Goal: Transaction & Acquisition: Purchase product/service

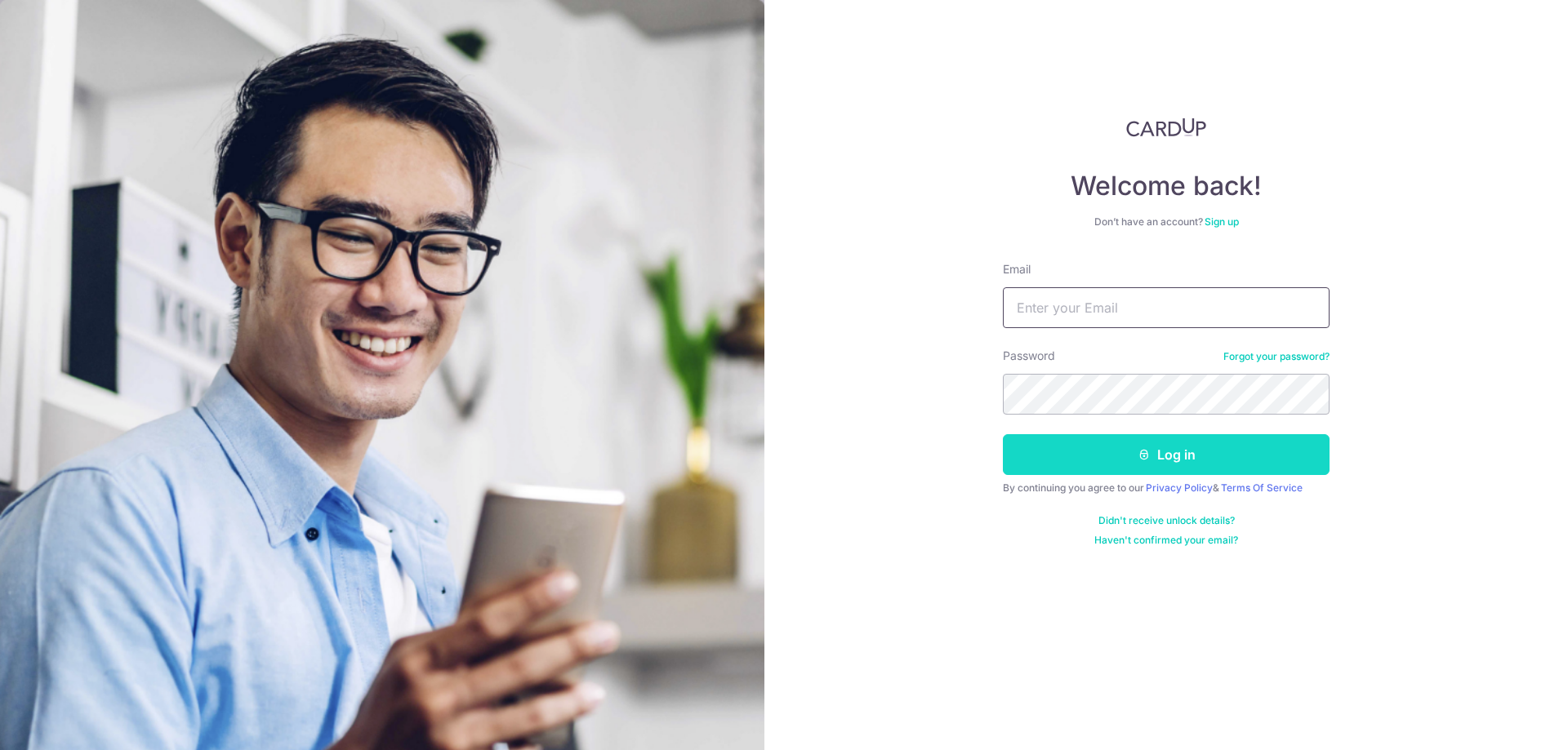
type input "shane@banyew.com"
click at [1083, 462] on button "Log in" at bounding box center [1165, 455] width 326 height 41
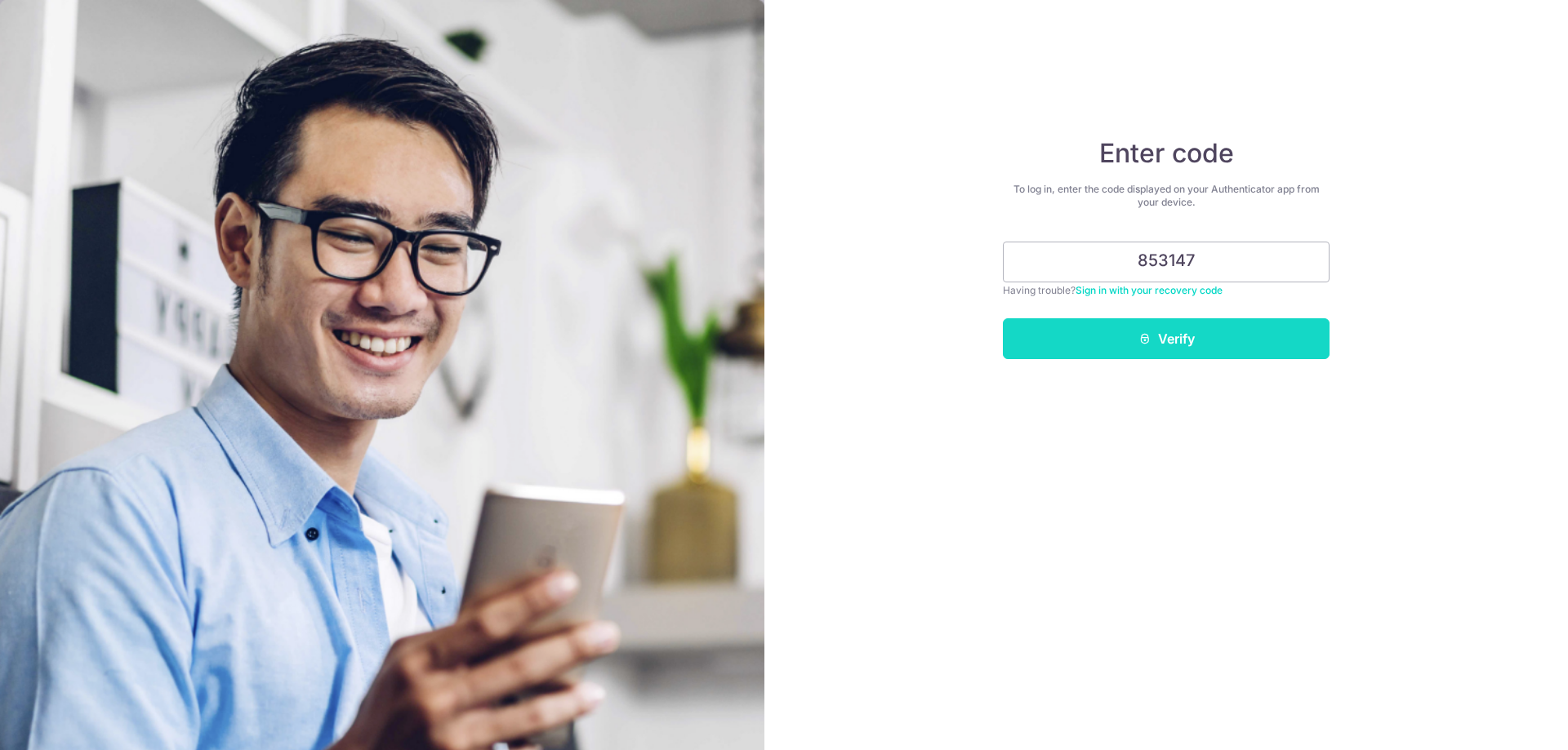
type input "853147"
click at [1067, 323] on button "Verify" at bounding box center [1165, 339] width 326 height 41
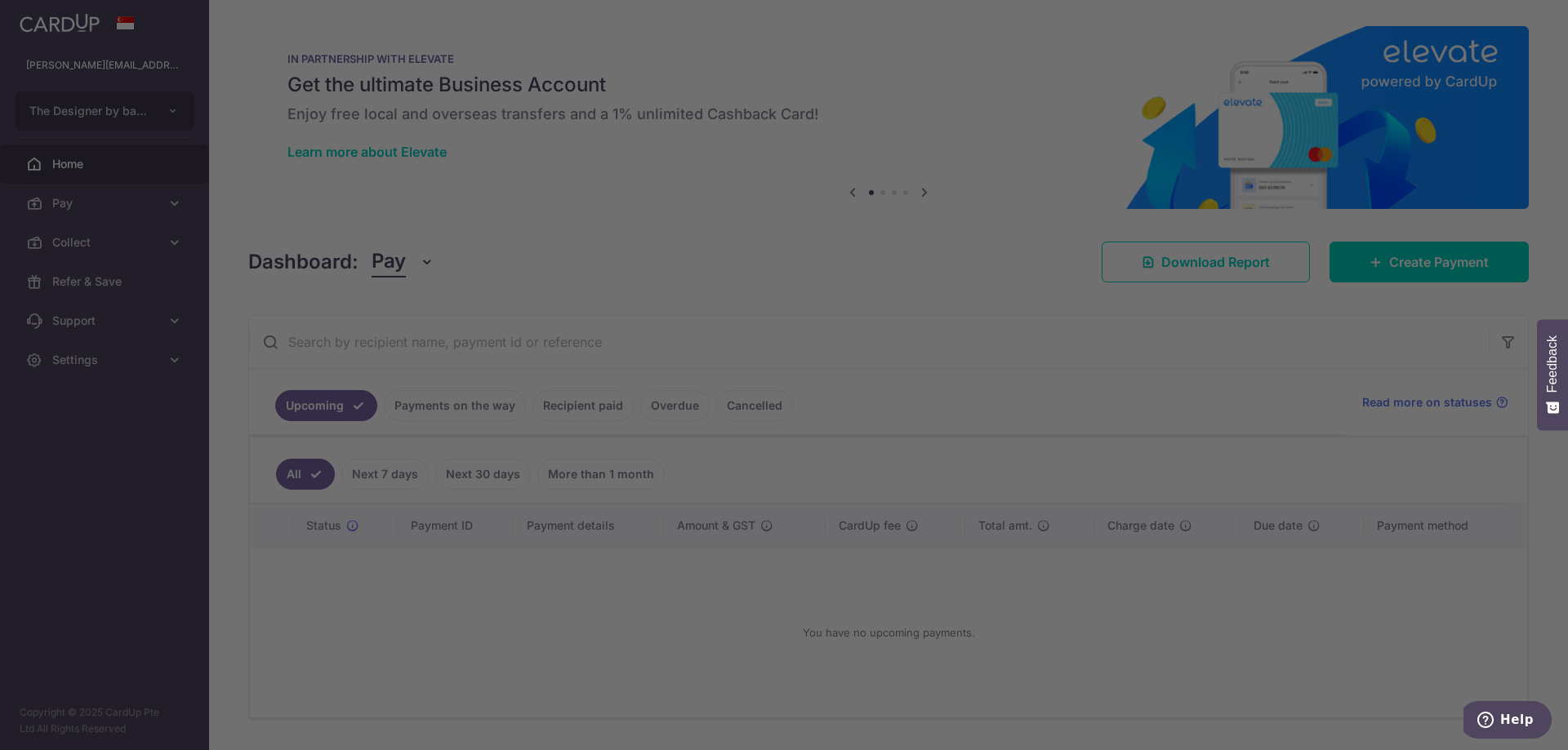
click at [134, 206] on div at bounding box center [792, 378] width 1583 height 758
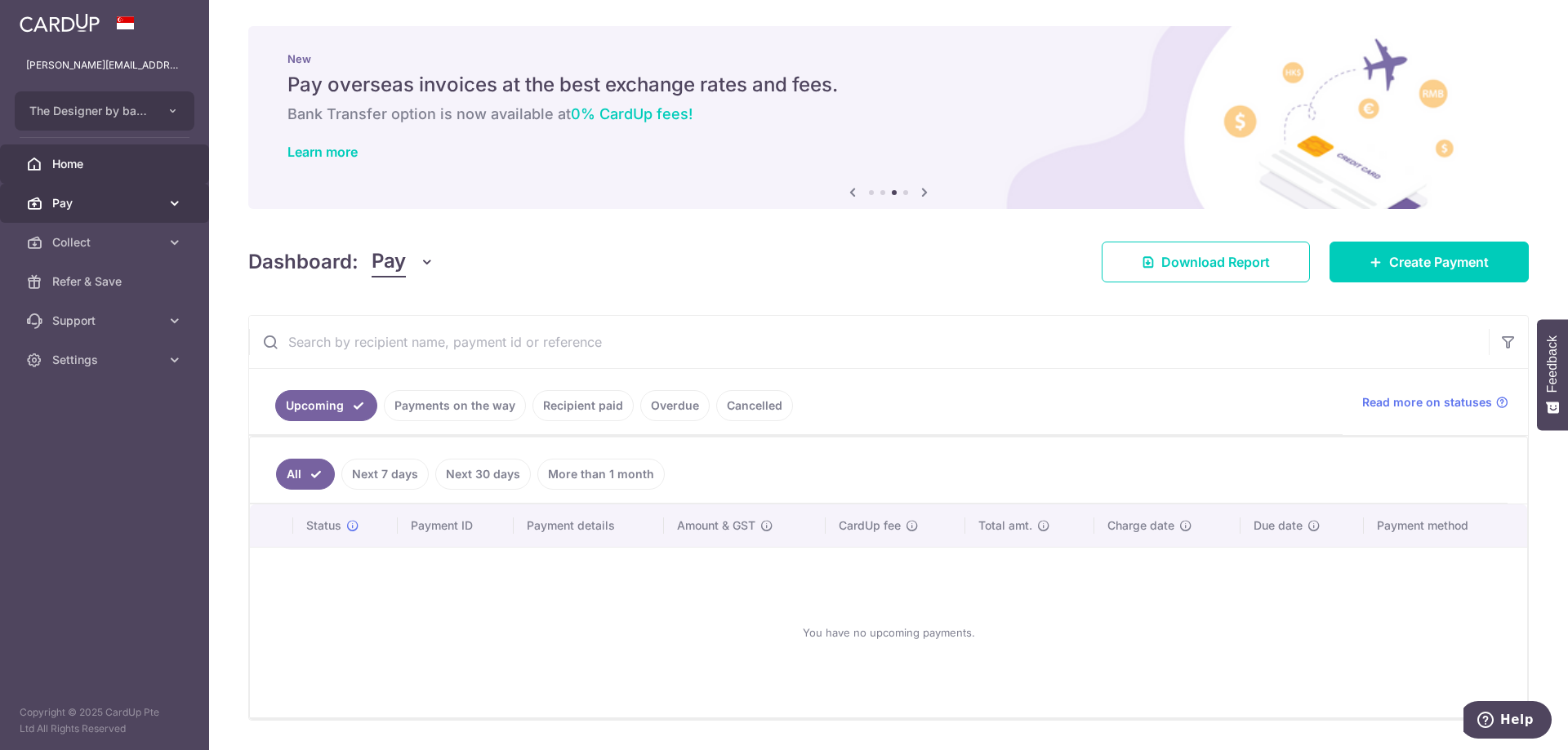
click at [158, 204] on span "Pay" at bounding box center [106, 203] width 107 height 16
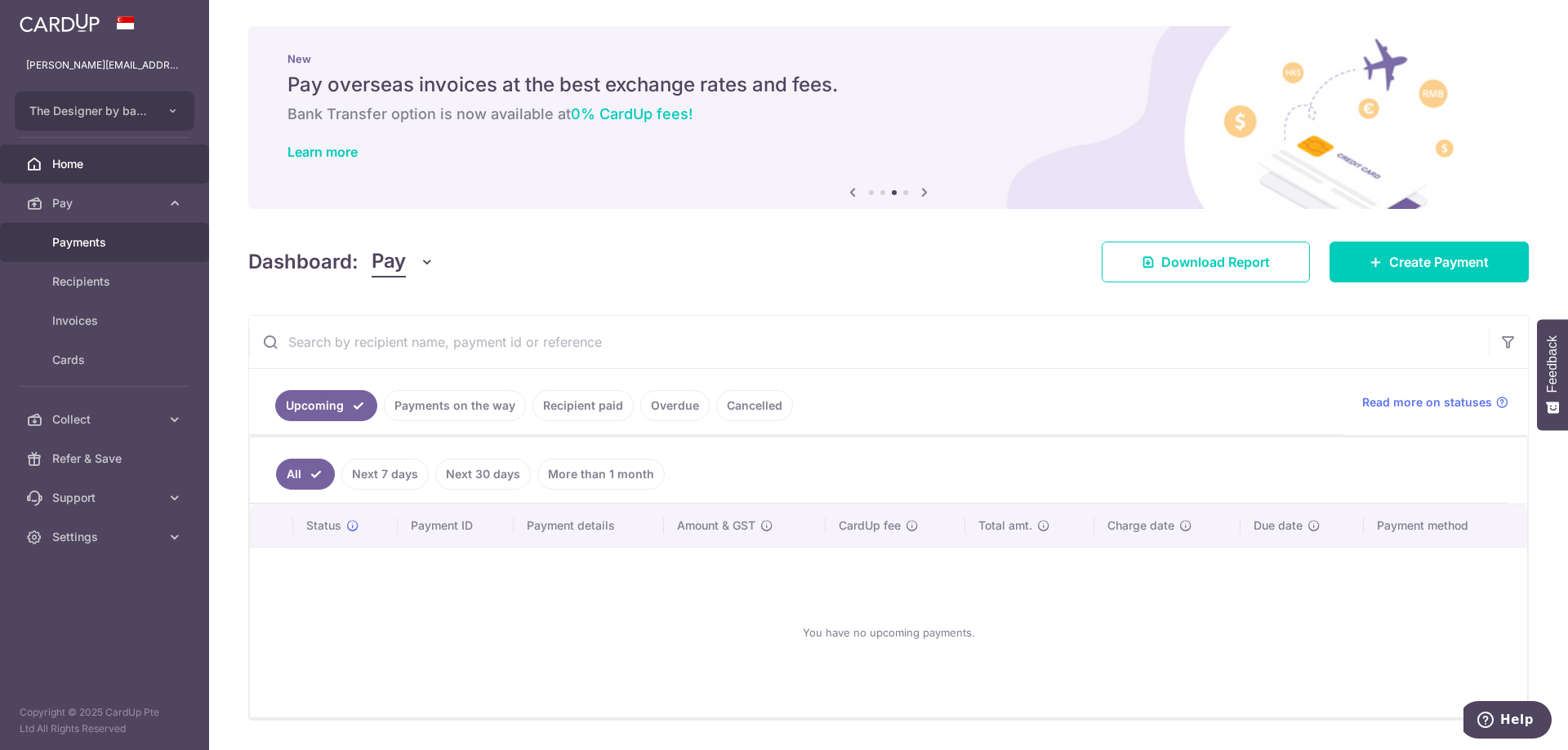
click at [142, 237] on span "Payments" at bounding box center [106, 242] width 107 height 16
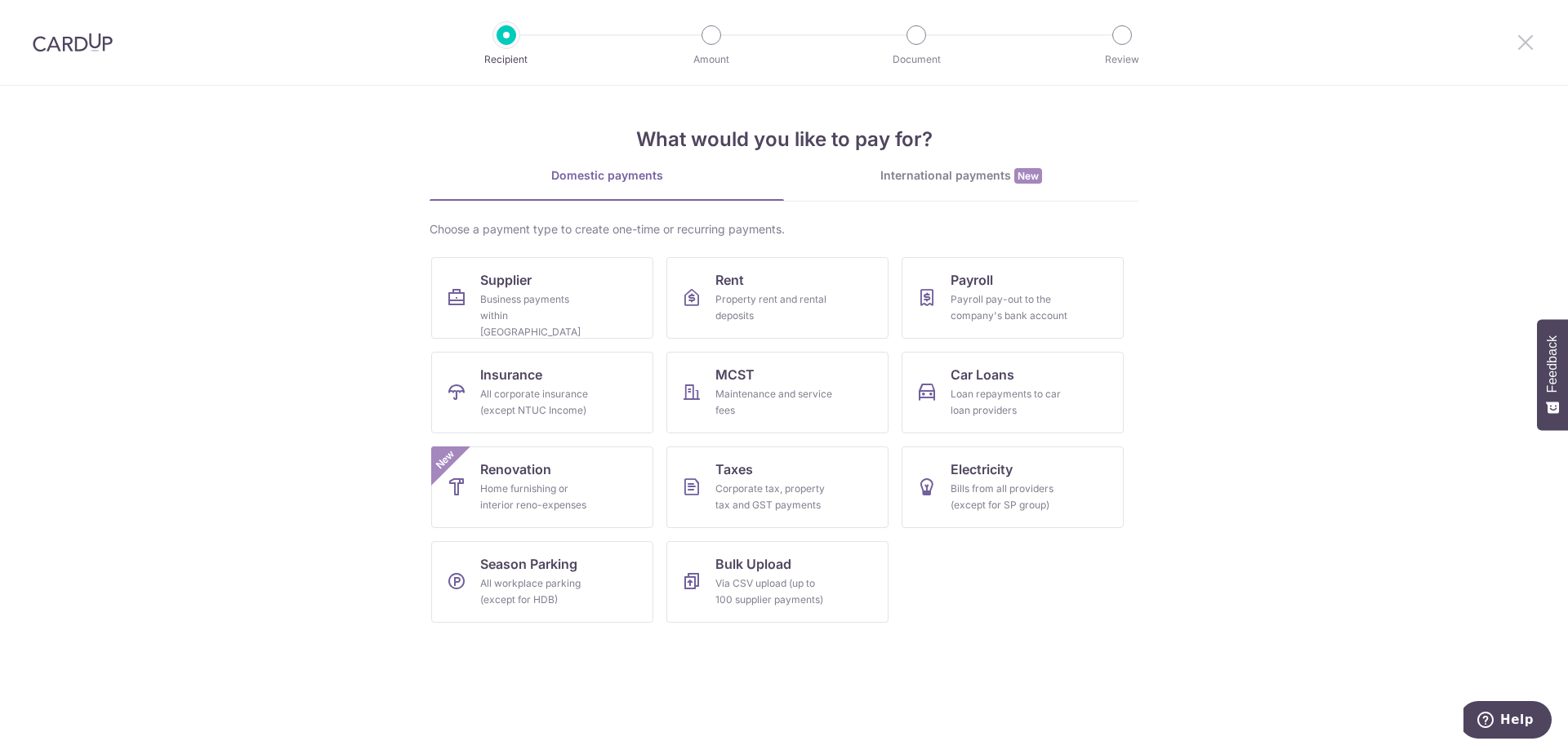
click at [1527, 45] on icon at bounding box center [1525, 42] width 19 height 20
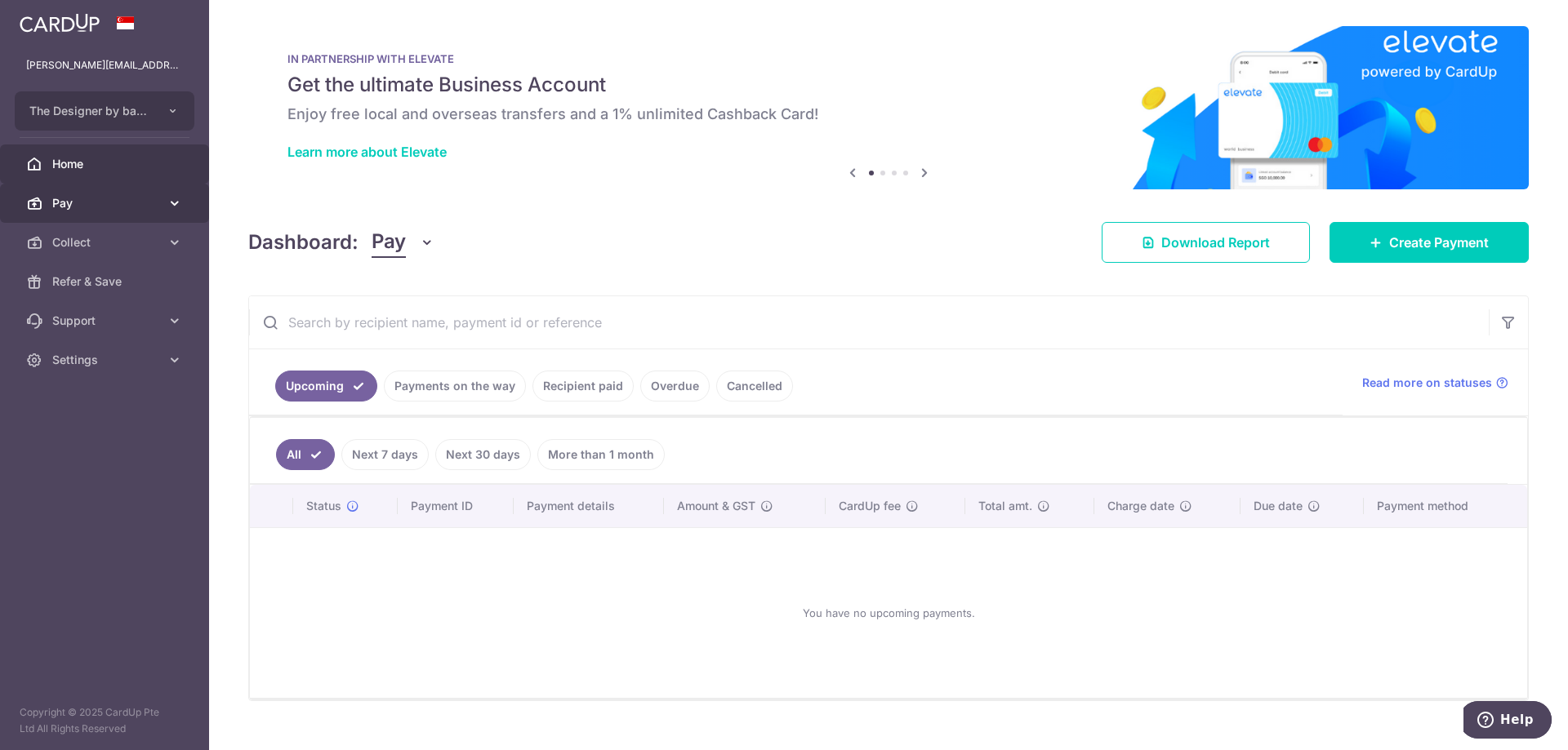
click at [176, 202] on icon at bounding box center [174, 203] width 16 height 16
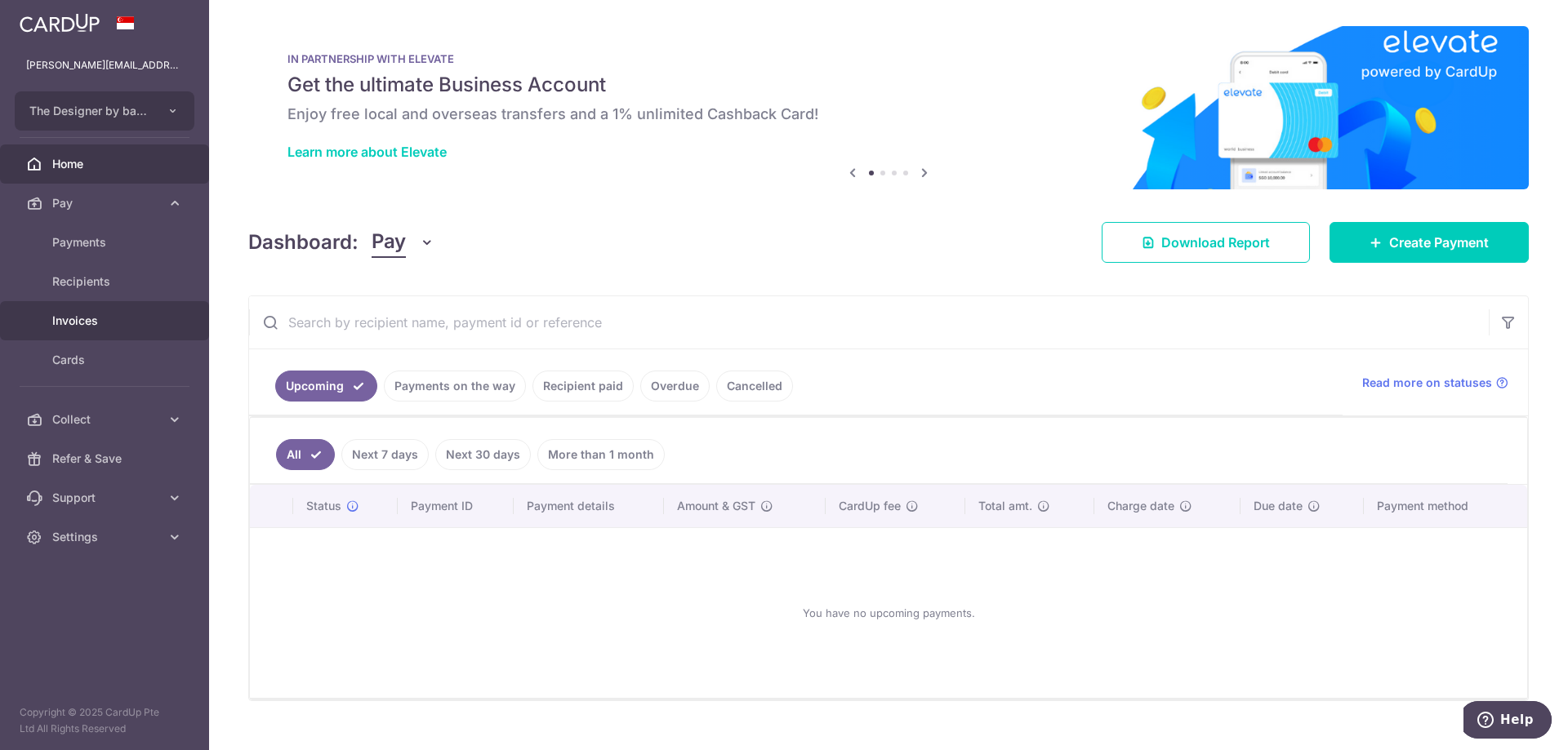
click at [114, 315] on span "Invoices" at bounding box center [106, 320] width 107 height 16
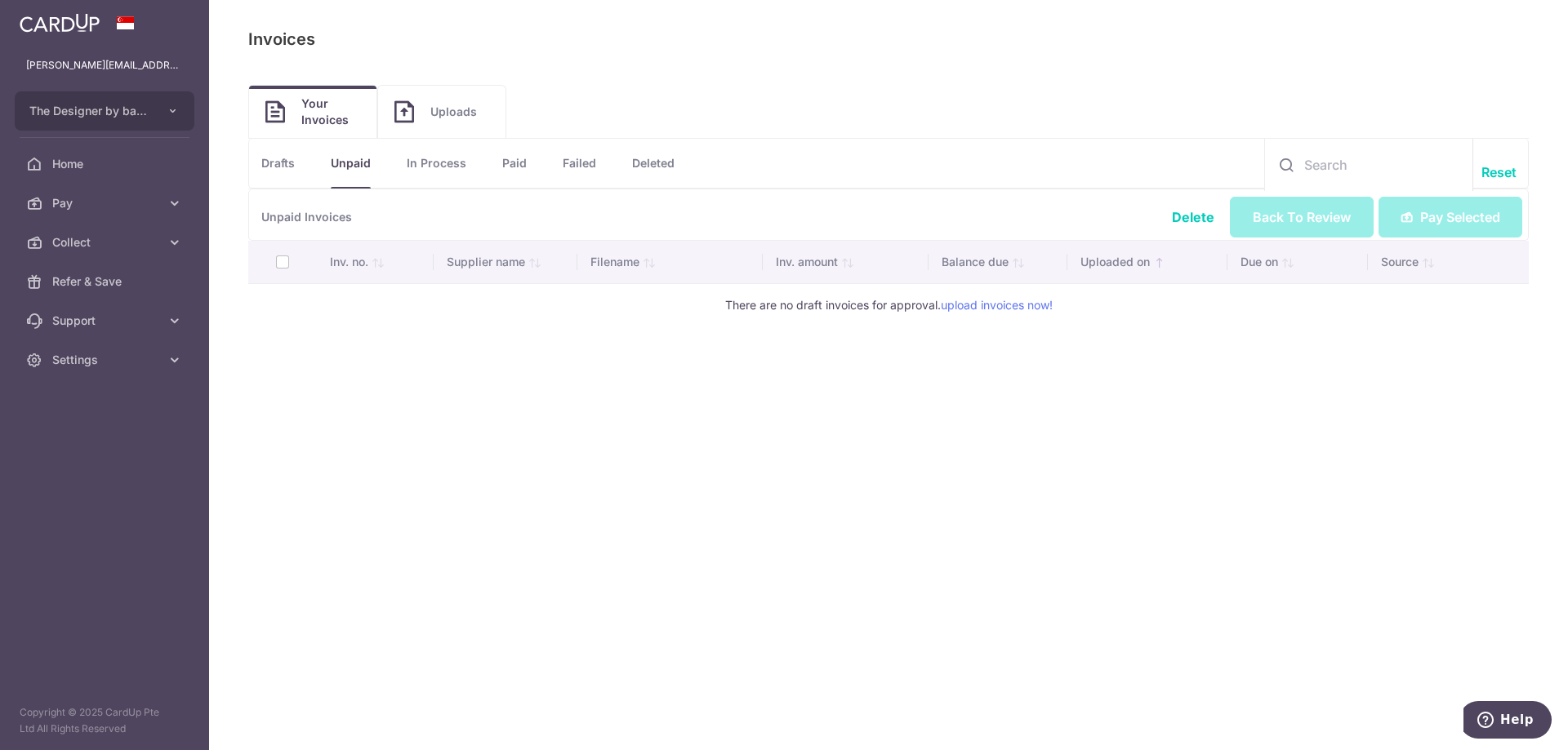
click at [452, 113] on span "Uploads" at bounding box center [460, 111] width 59 height 16
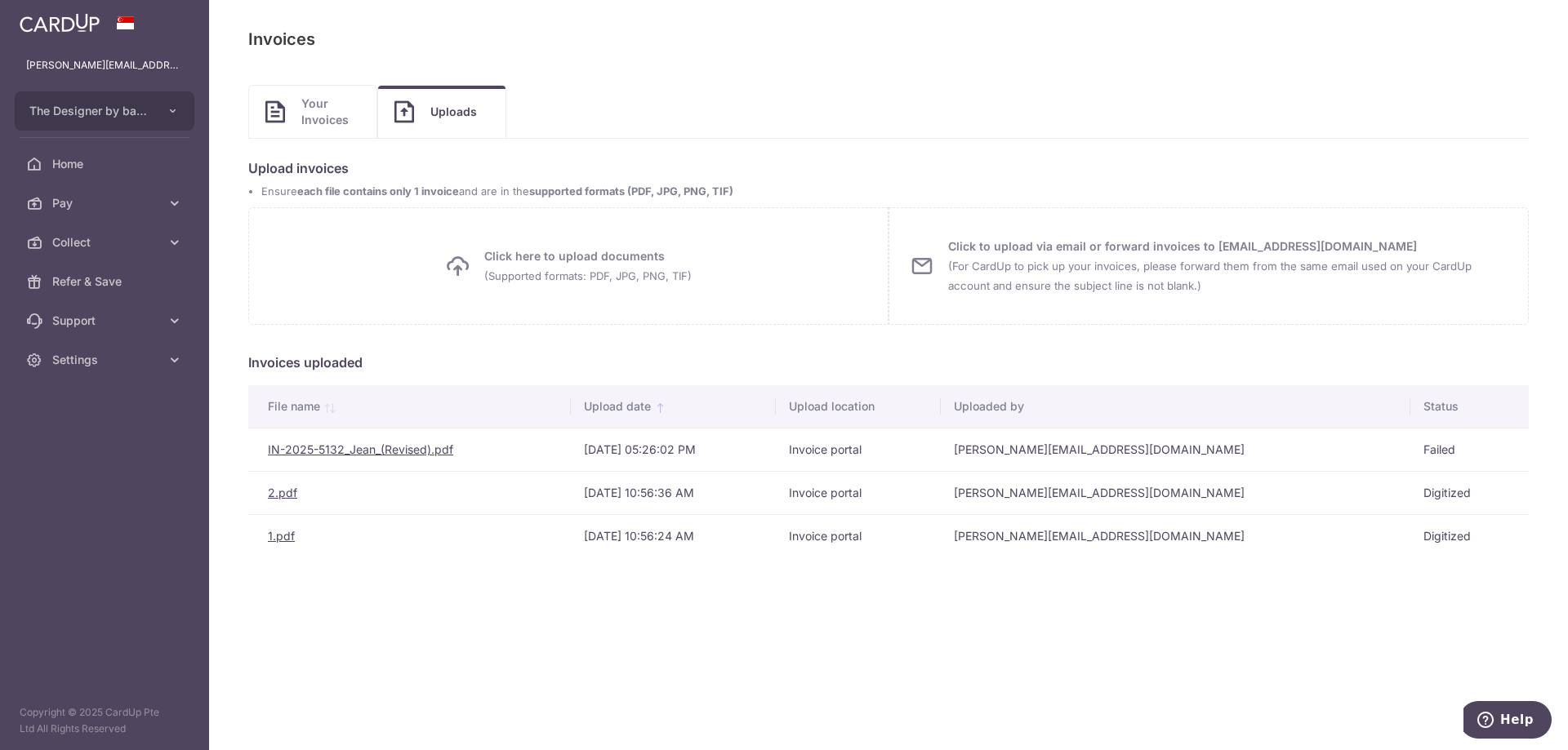
click at [422, 454] on link "IN-2025-5132_Jean_(Revised).pdf" at bounding box center [361, 449] width 186 height 14
click at [323, 127] on span "Your Invoices" at bounding box center [330, 112] width 59 height 33
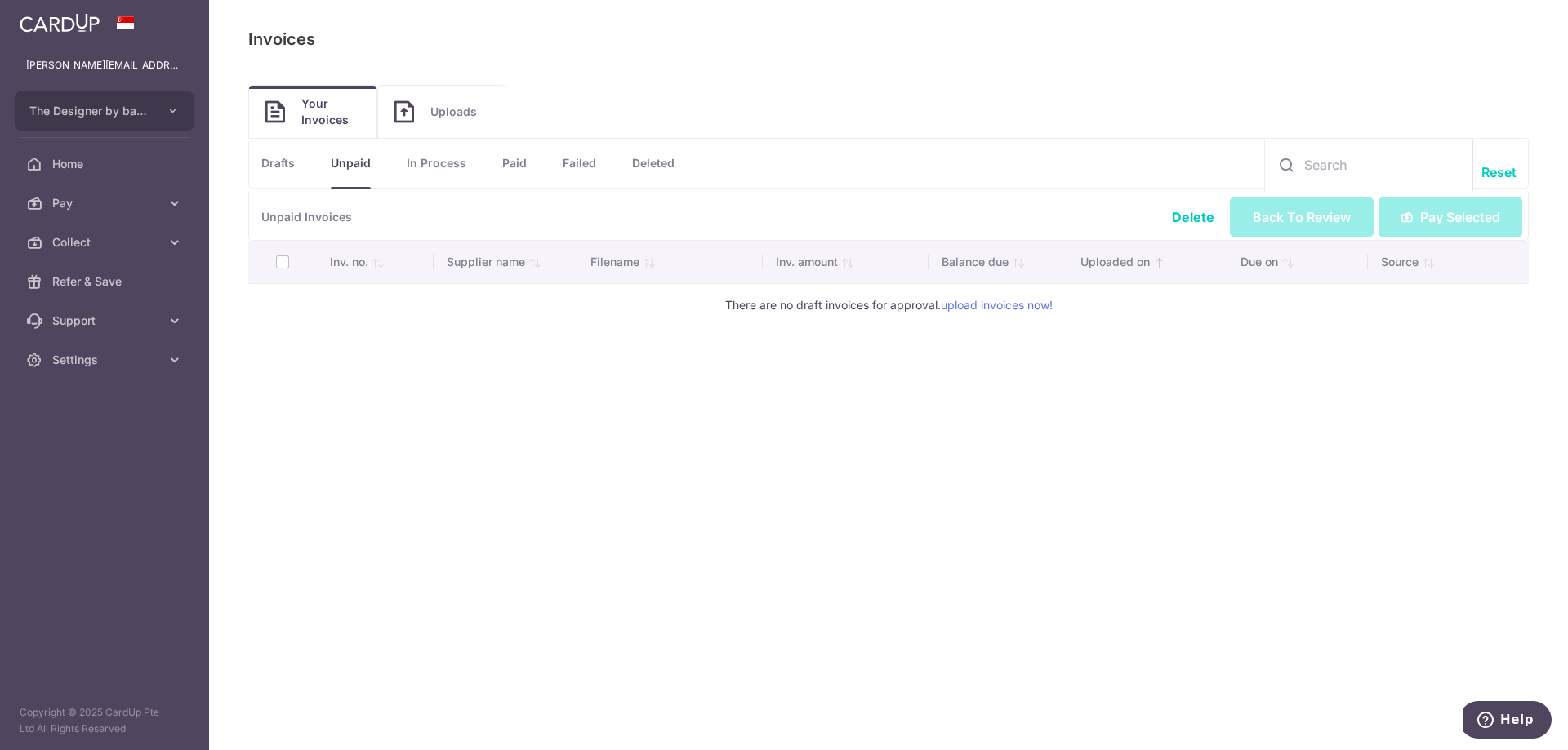
click at [514, 164] on link "Paid" at bounding box center [514, 163] width 24 height 49
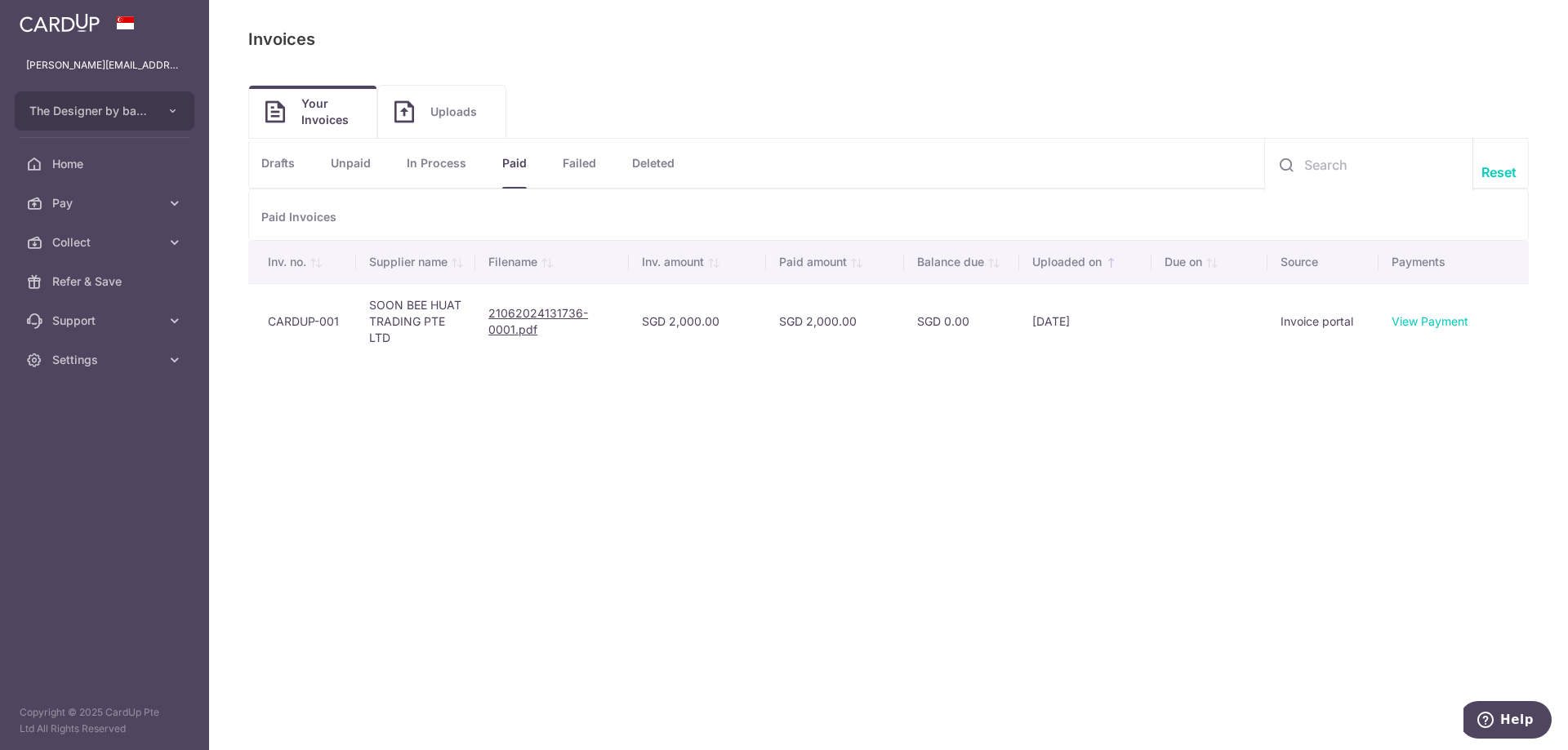
click at [565, 165] on link "Failed" at bounding box center [579, 163] width 34 height 49
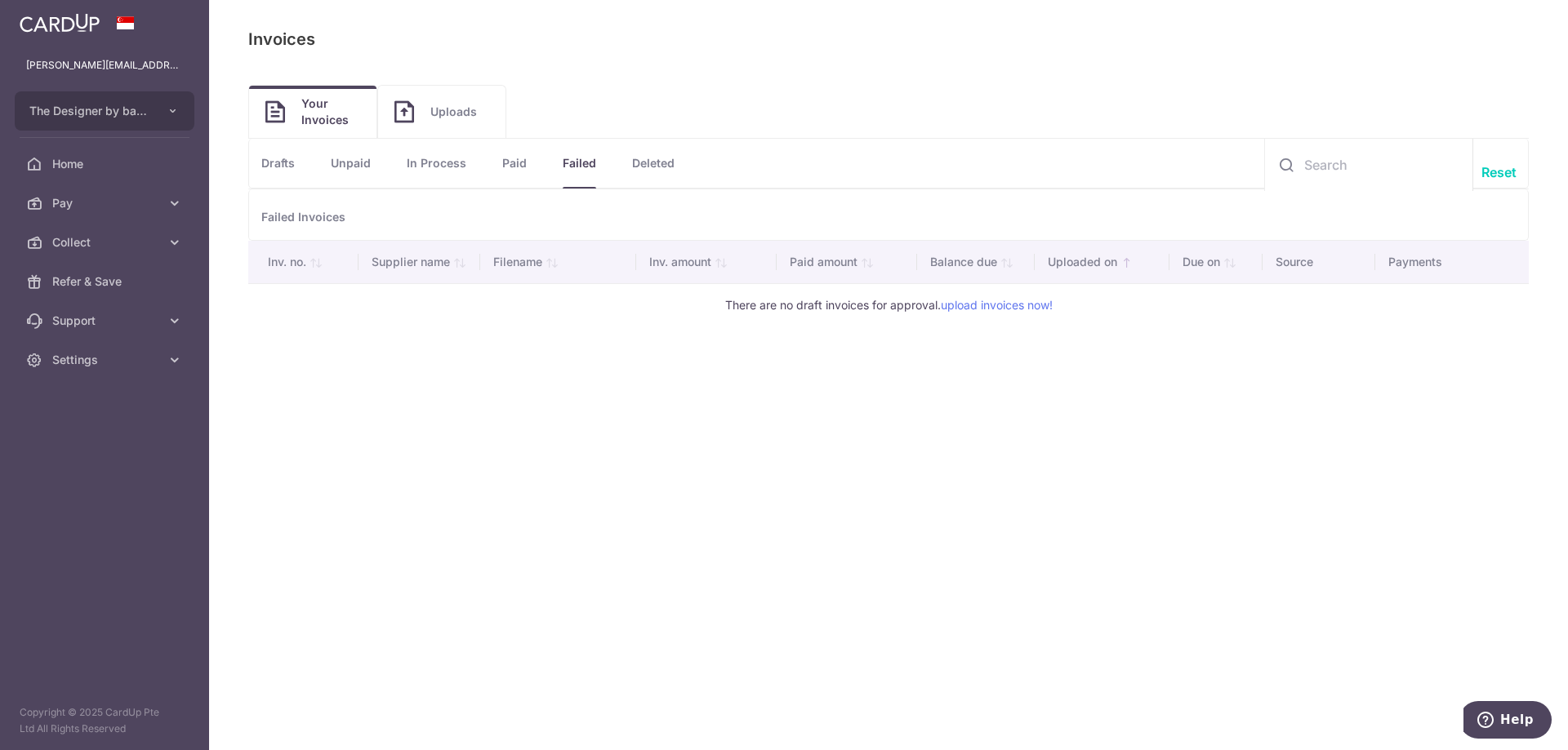
click at [659, 167] on link "Deleted" at bounding box center [653, 163] width 43 height 49
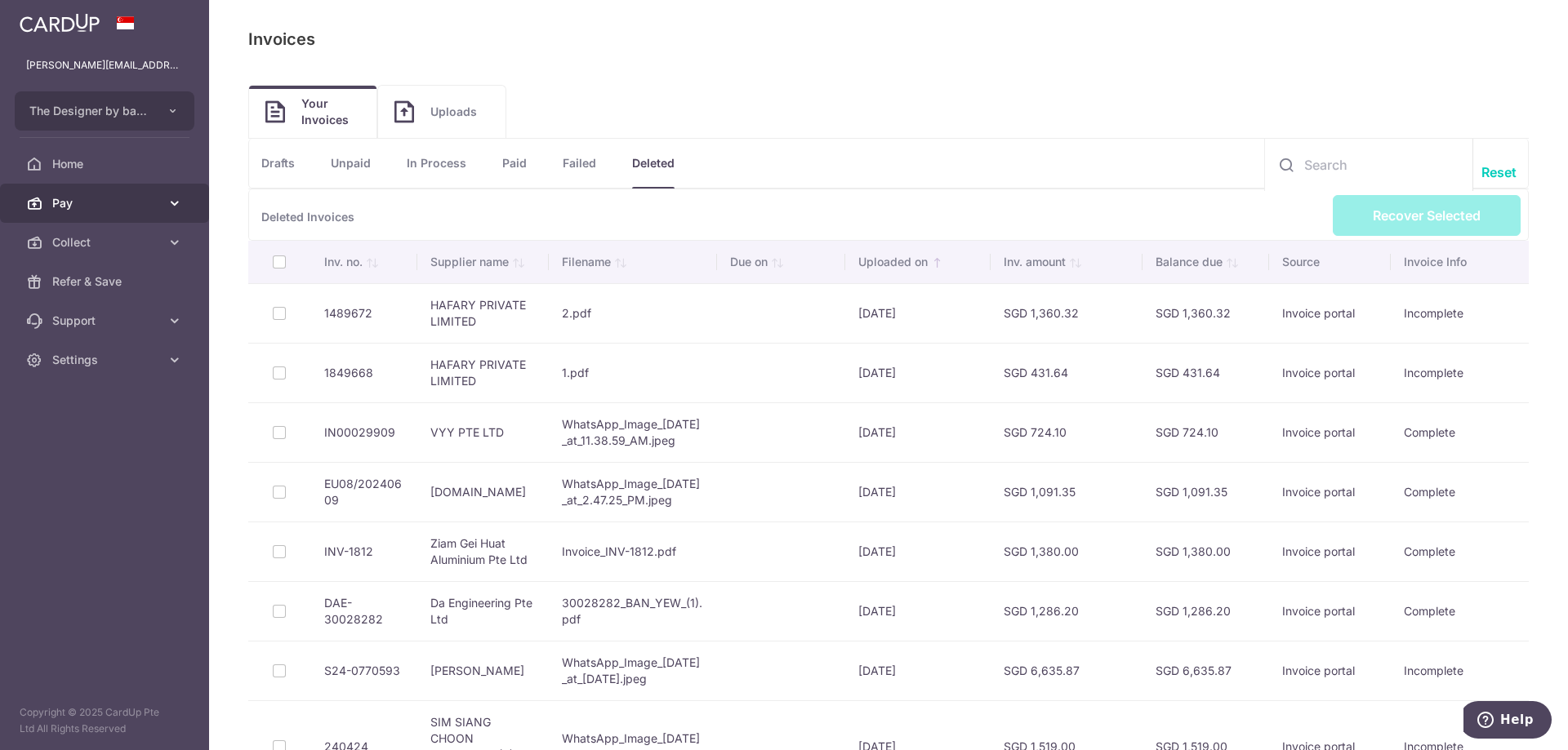
click at [154, 200] on span "Pay" at bounding box center [106, 203] width 107 height 16
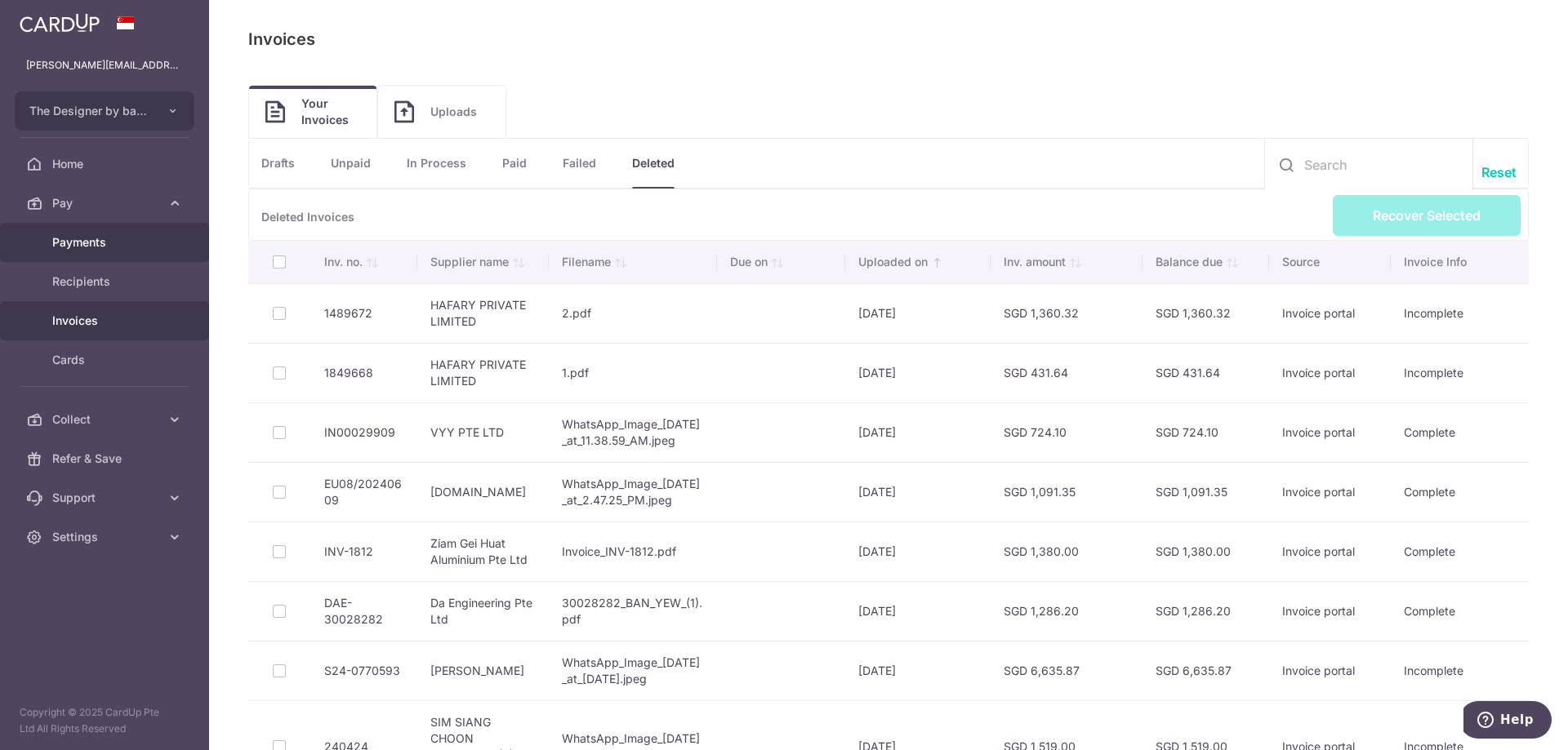
click at [141, 240] on span "Payments" at bounding box center [106, 242] width 107 height 16
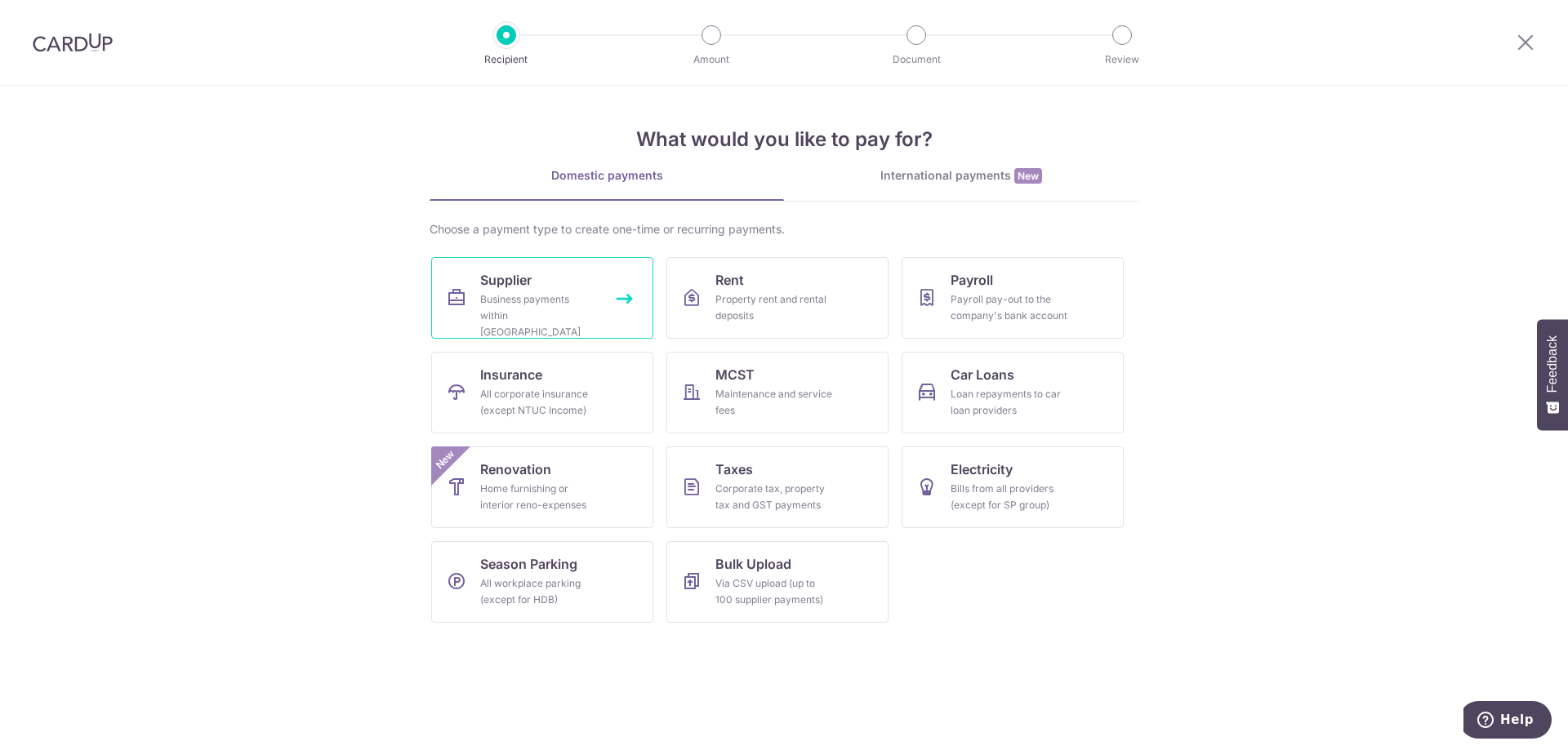
click at [599, 308] on link "Supplier Business payments within [GEOGRAPHIC_DATA]" at bounding box center [541, 298] width 222 height 81
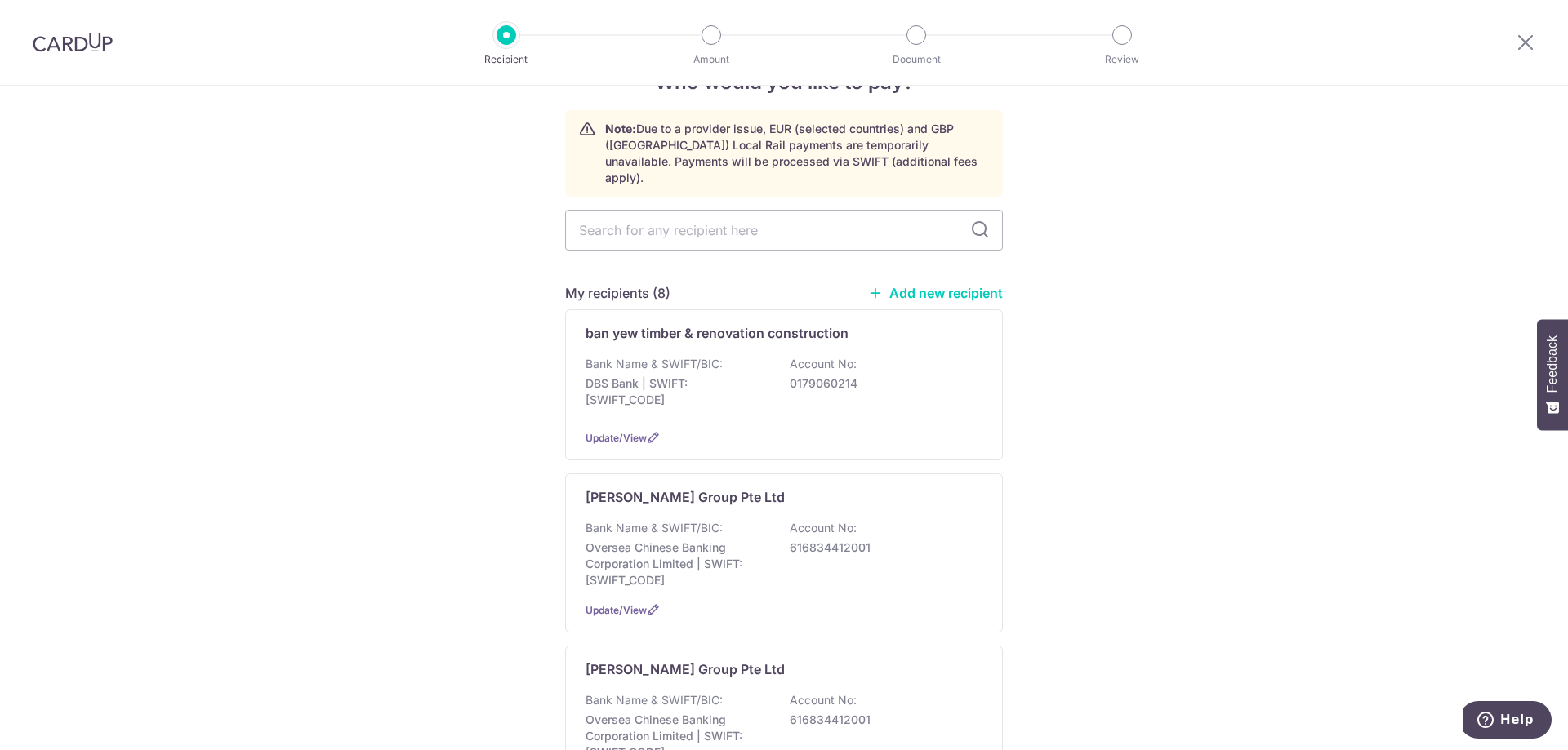
scroll to position [81, 0]
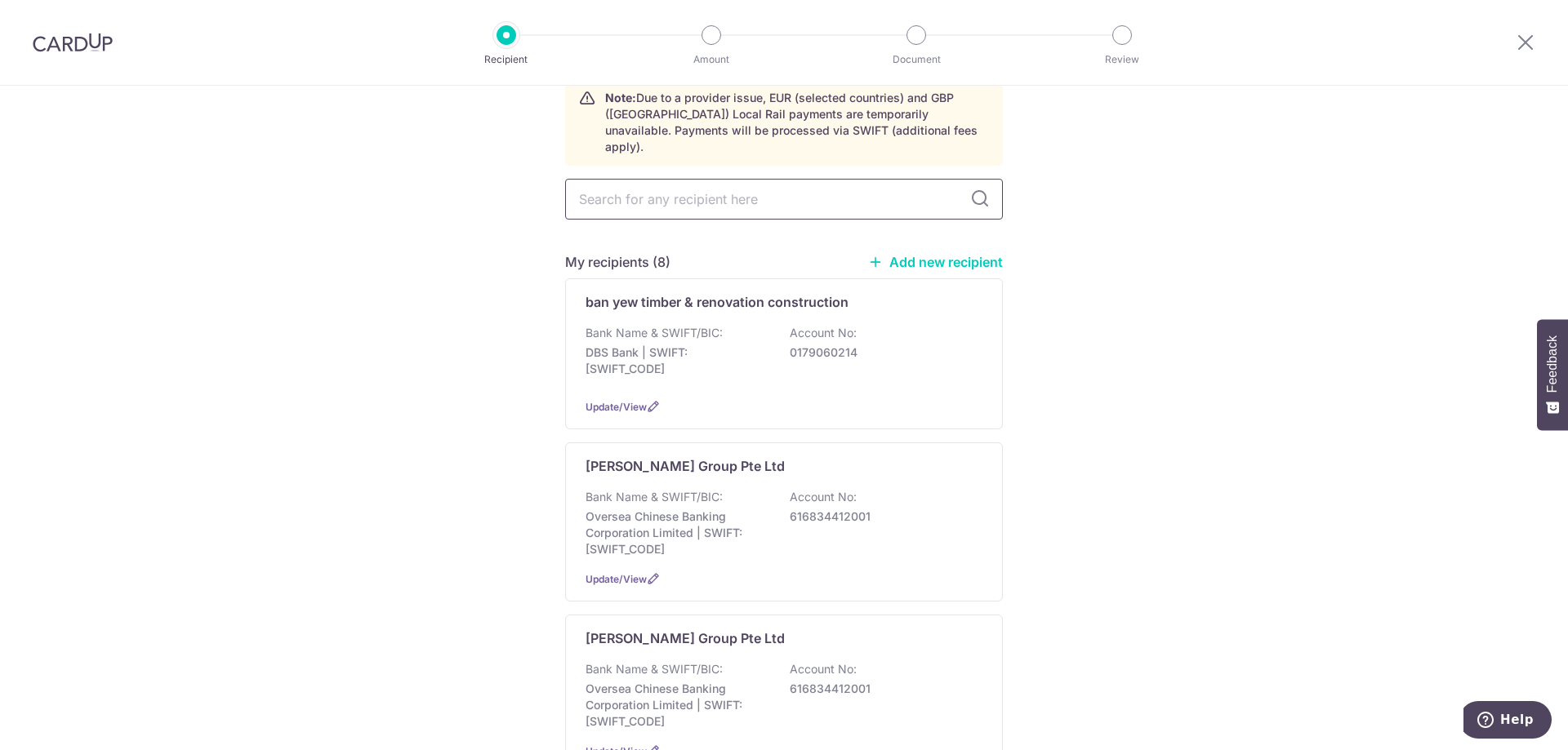
click at [911, 179] on input "text" at bounding box center [784, 199] width 437 height 41
type input "malfo"
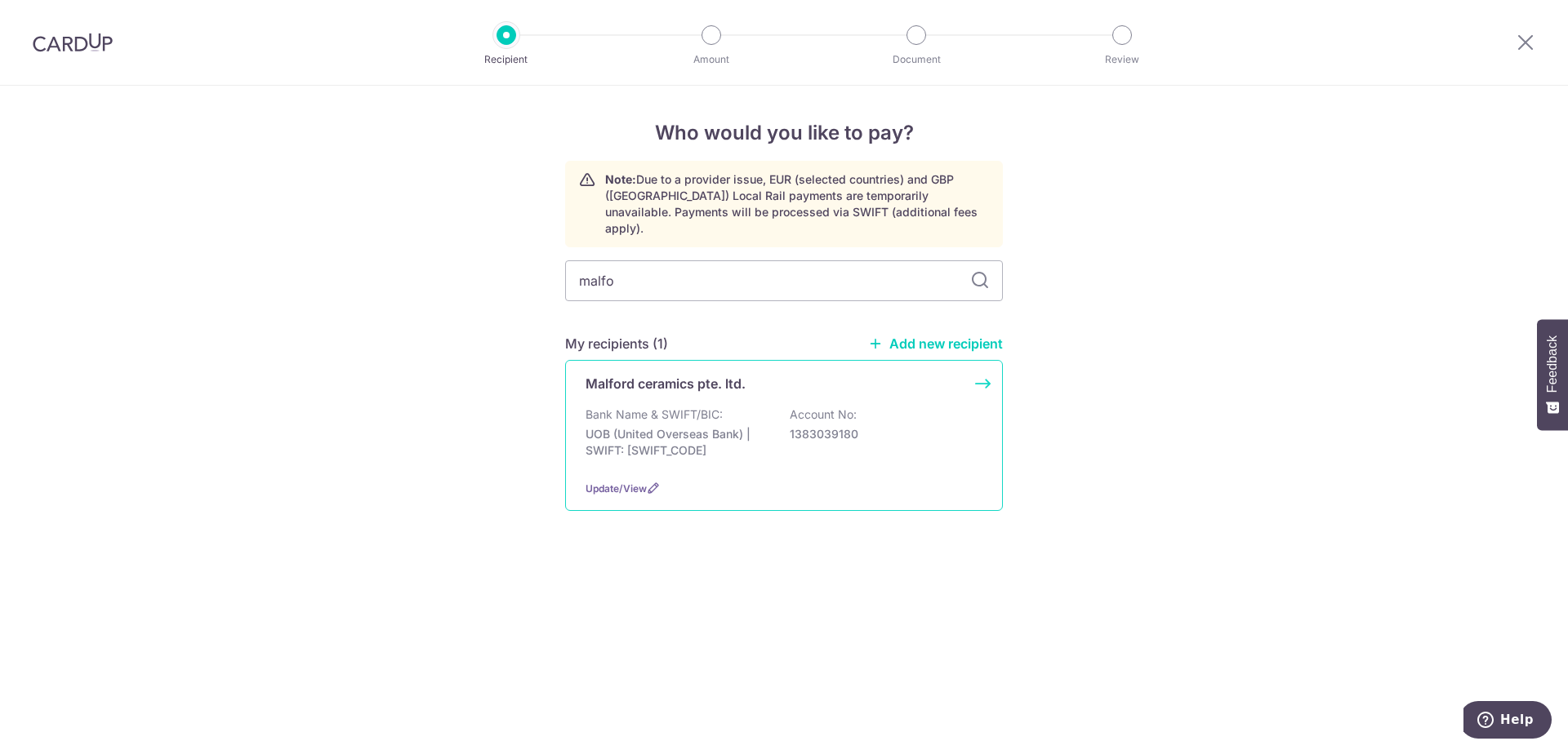
click at [724, 426] on p "UOB (United Overseas Bank) | SWIFT: UOVBSGSGXXX" at bounding box center [677, 442] width 183 height 33
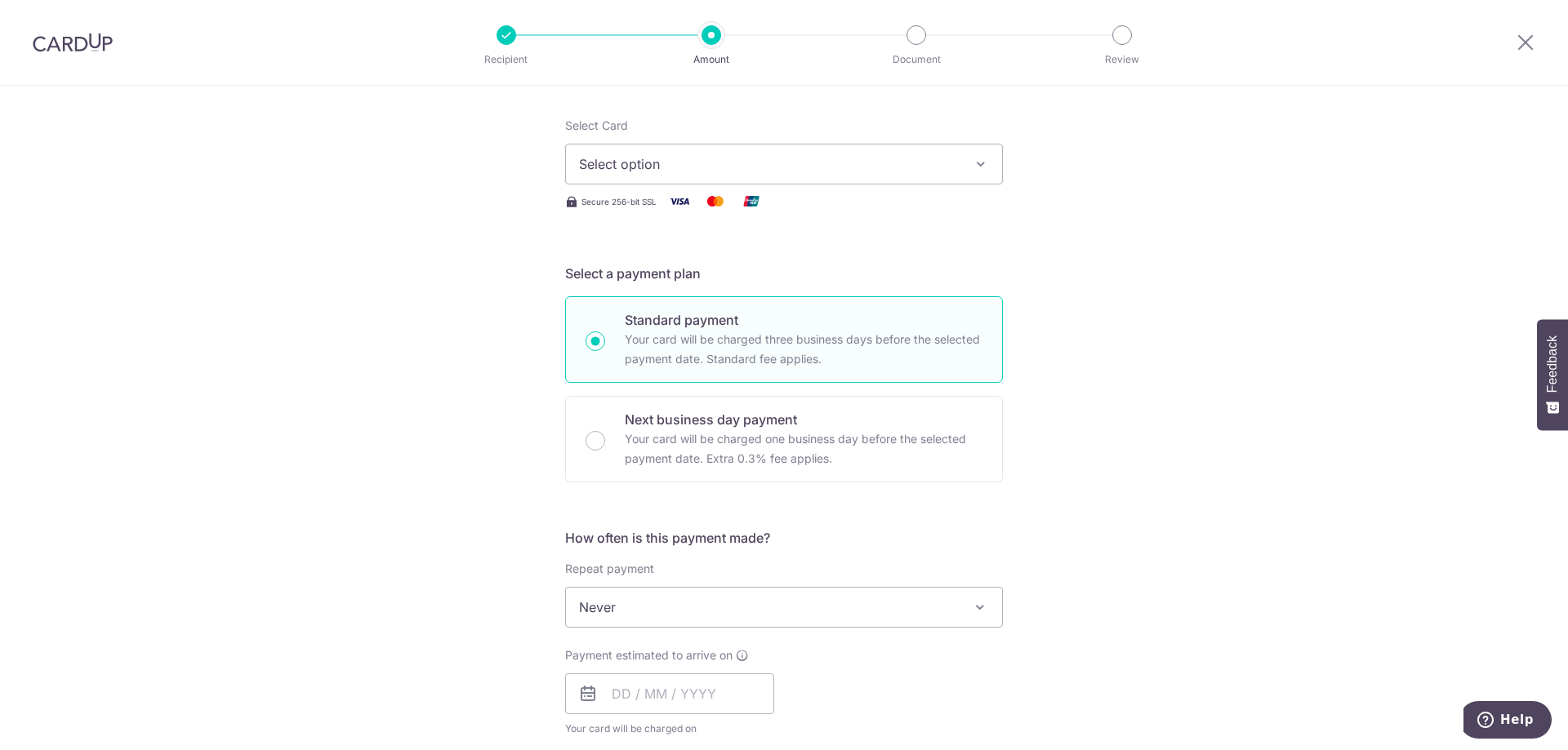
scroll to position [187, 0]
click at [777, 191] on div "Select Card Select option Add credit card Your Cards **** 9648 **** 6377 Secure…" at bounding box center [784, 166] width 437 height 94
click at [780, 175] on span "Select option" at bounding box center [769, 166] width 380 height 19
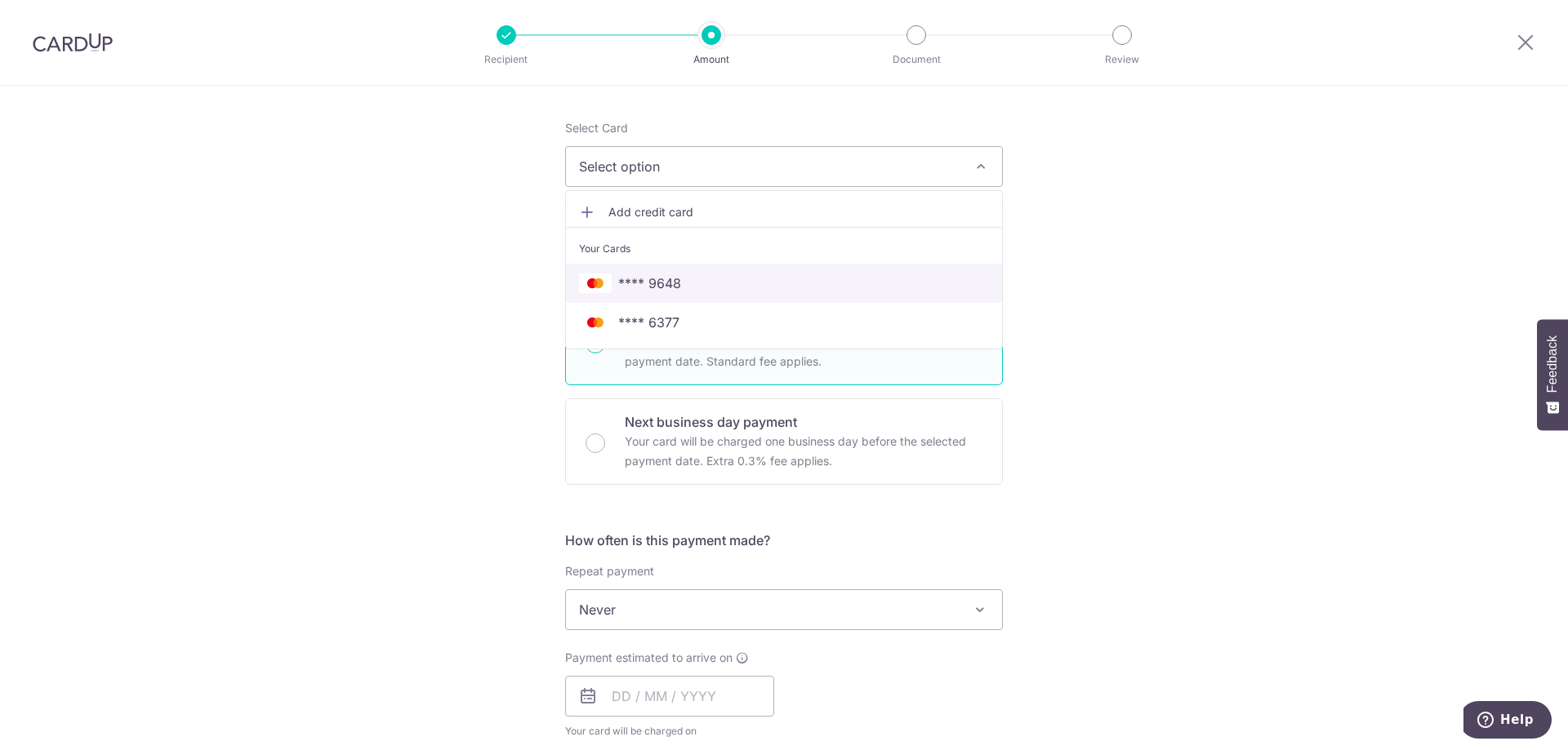
click at [792, 299] on link "**** 9648" at bounding box center [784, 283] width 436 height 39
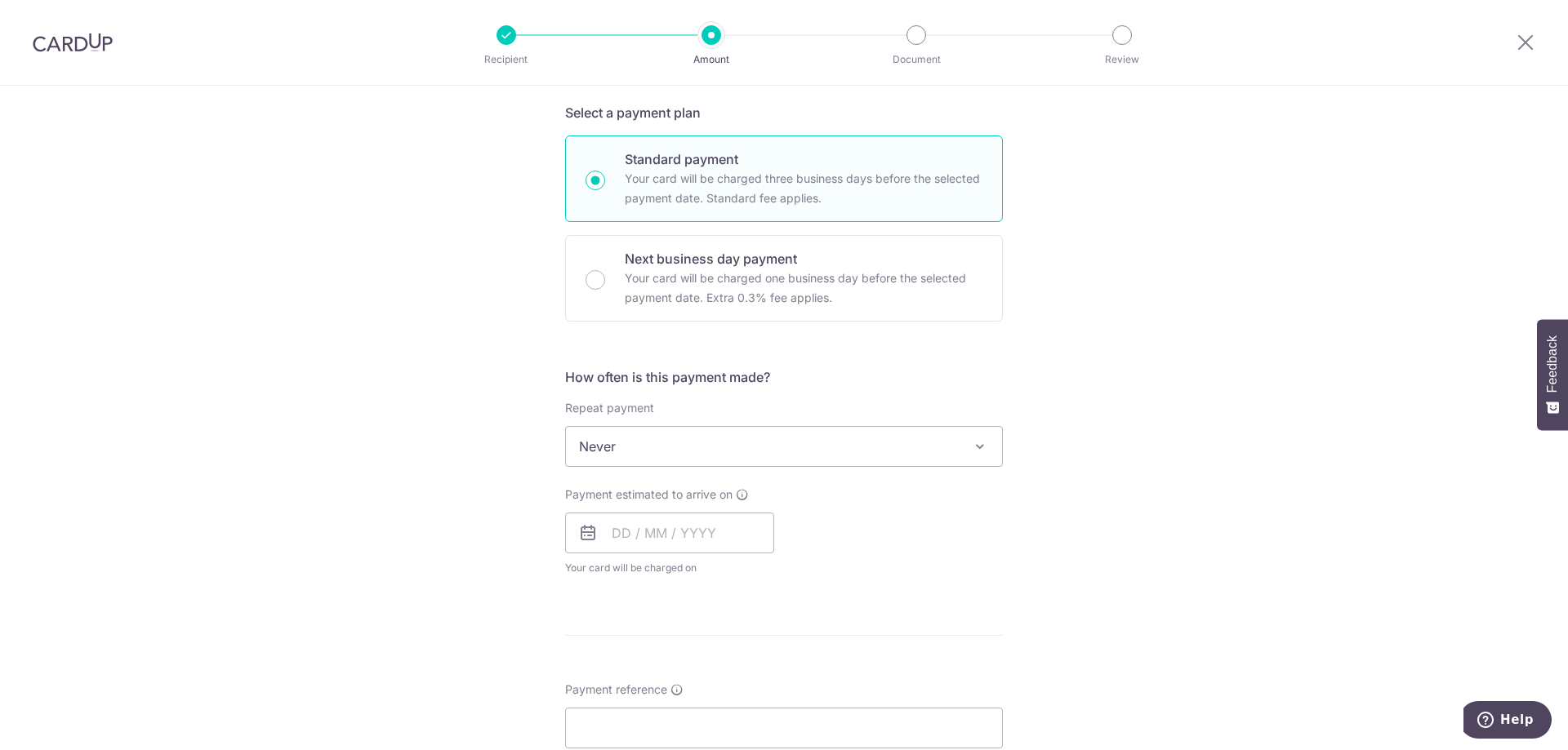
scroll to position [595, 0]
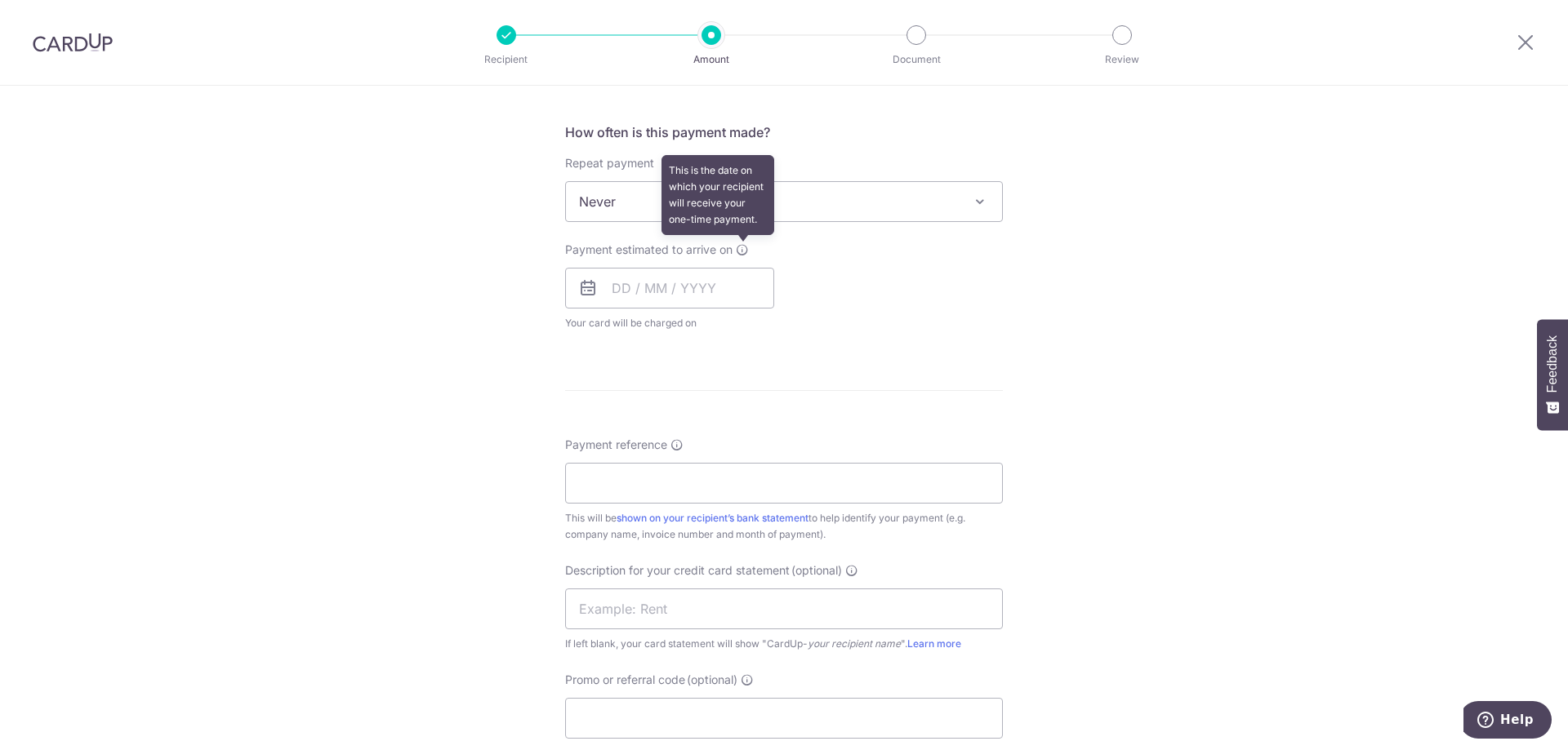
click at [740, 254] on icon at bounding box center [741, 249] width 13 height 13
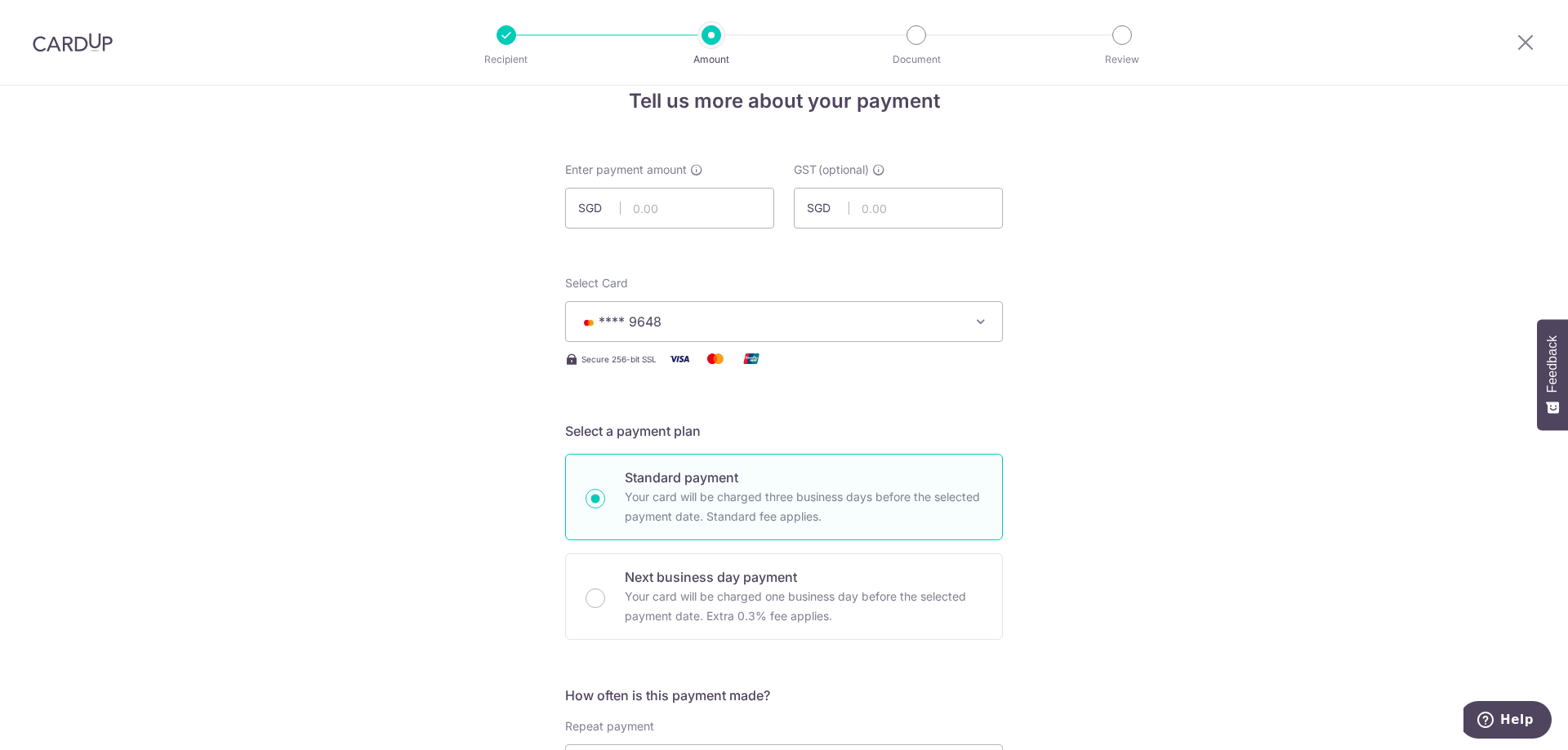
scroll to position [0, 0]
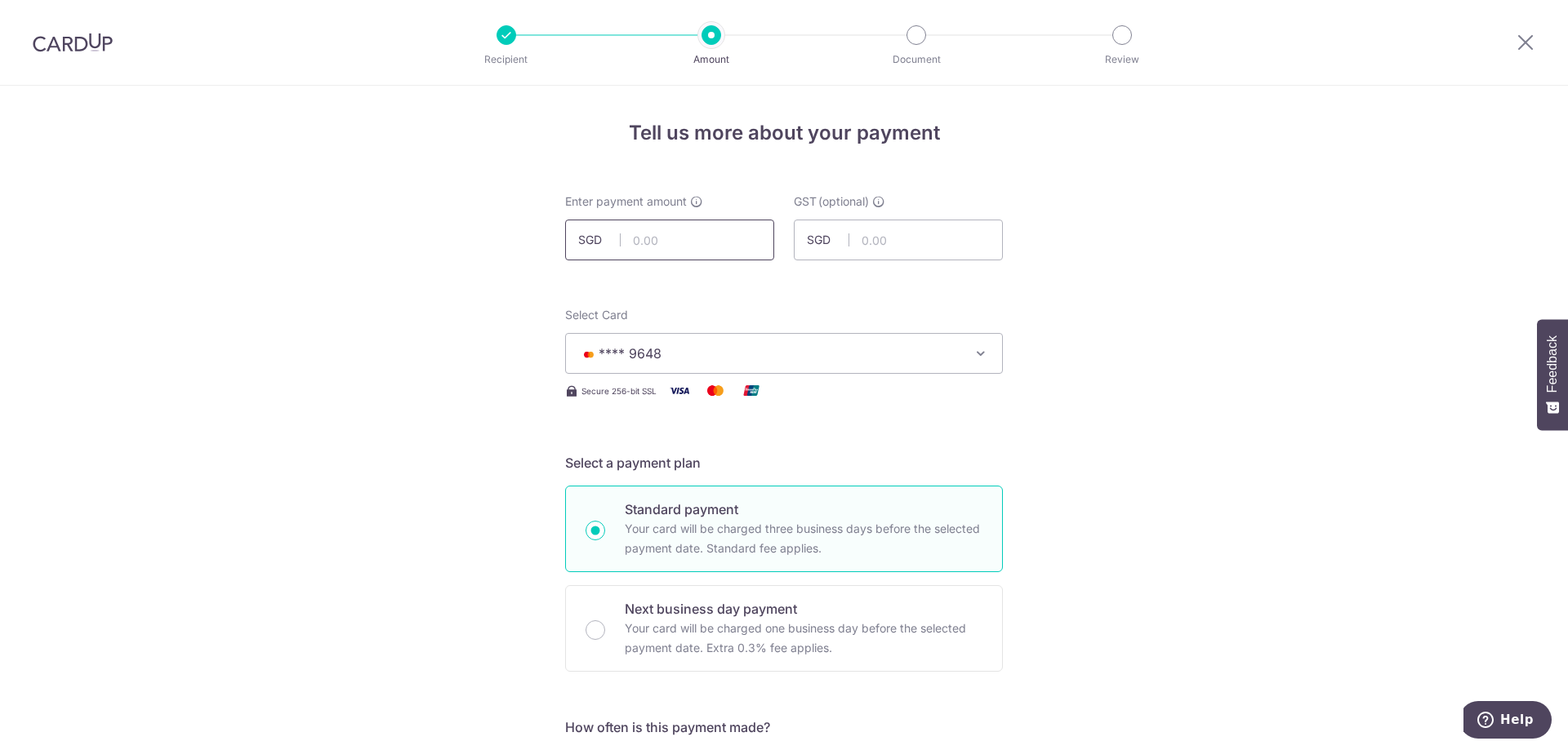
click at [669, 239] on input "text" at bounding box center [670, 240] width 209 height 41
type input "4,306.02"
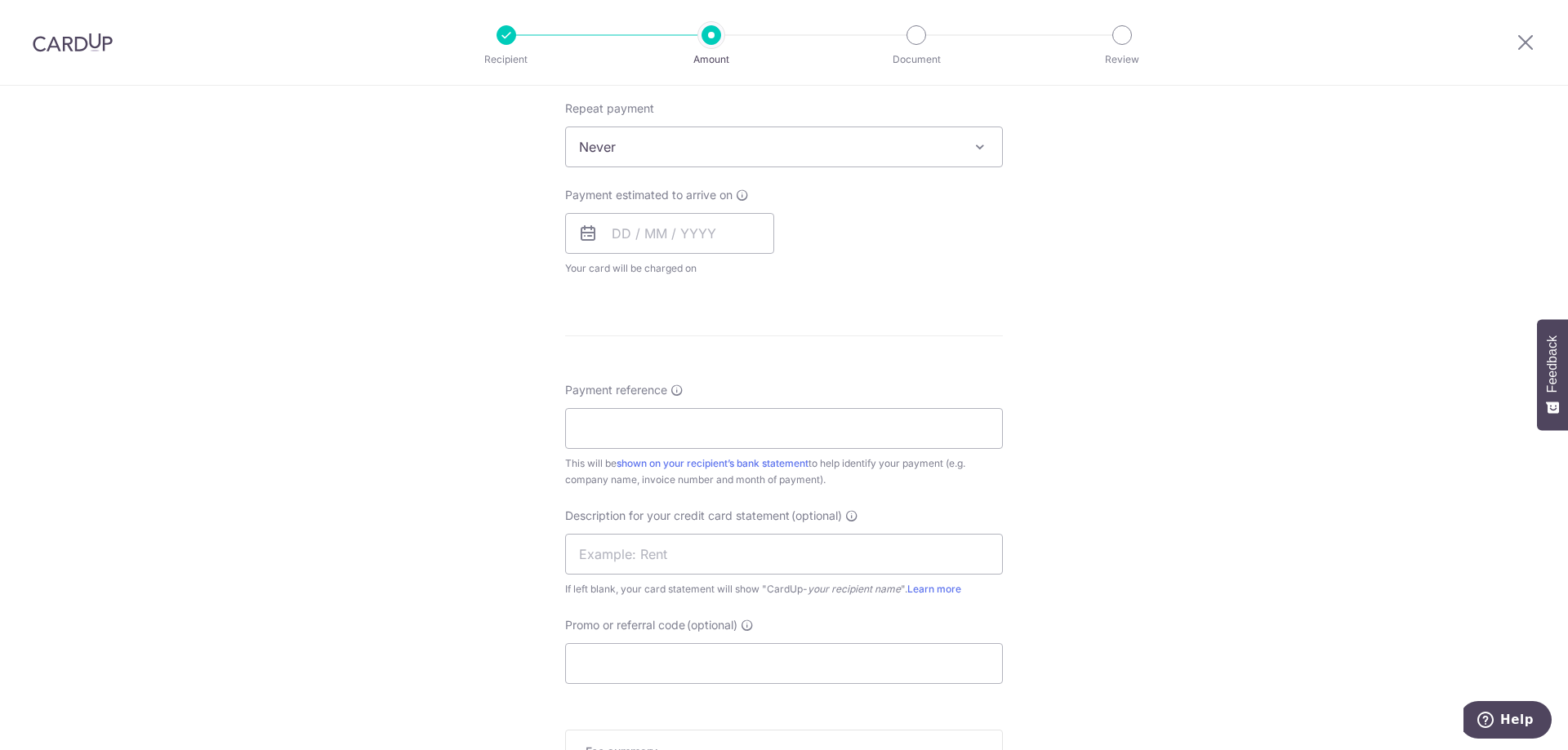
scroll to position [653, 0]
click at [701, 237] on input "text" at bounding box center [670, 230] width 209 height 41
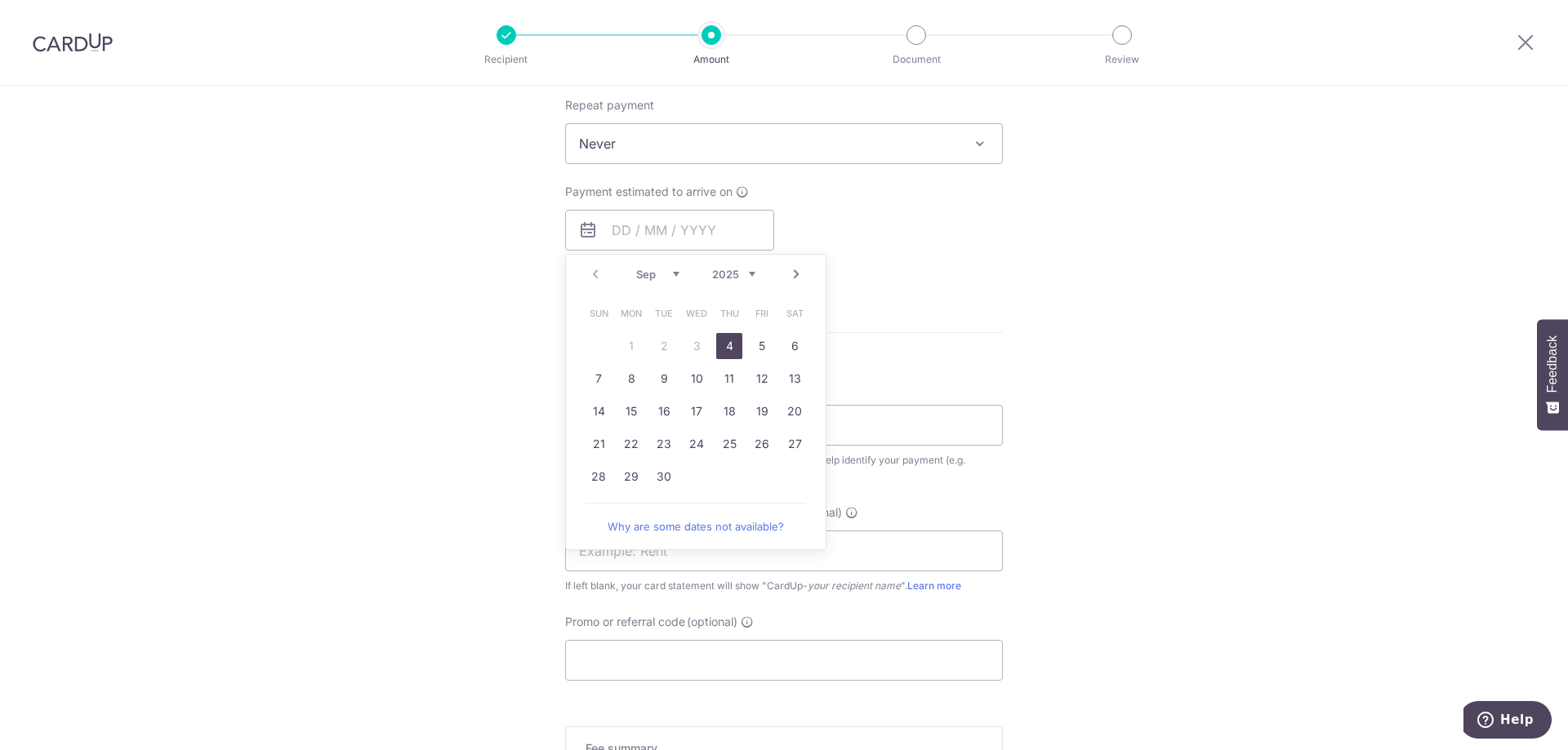
click at [734, 347] on link "4" at bounding box center [729, 345] width 26 height 26
type input "[DATE]"
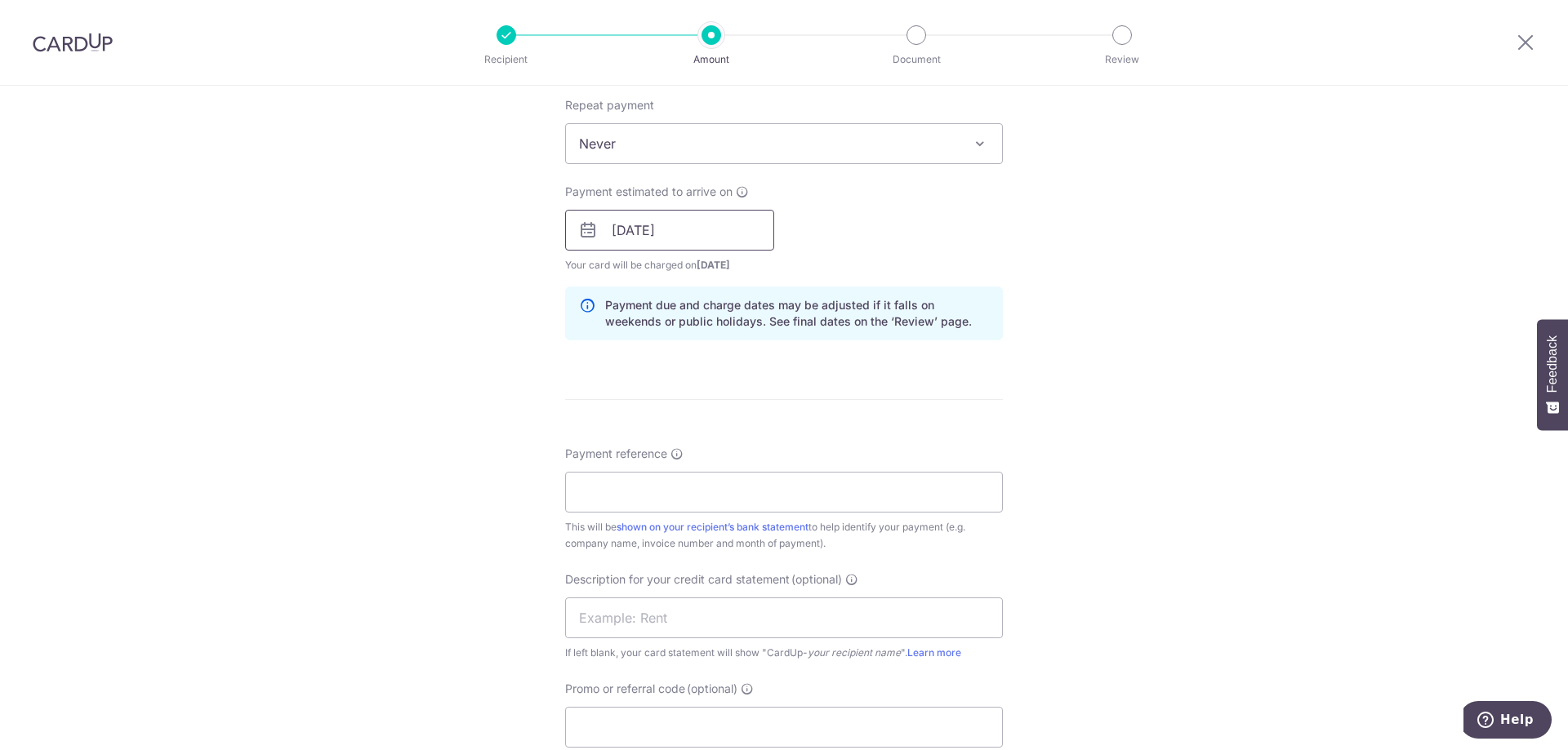
click at [734, 238] on input "[DATE]" at bounding box center [670, 230] width 209 height 41
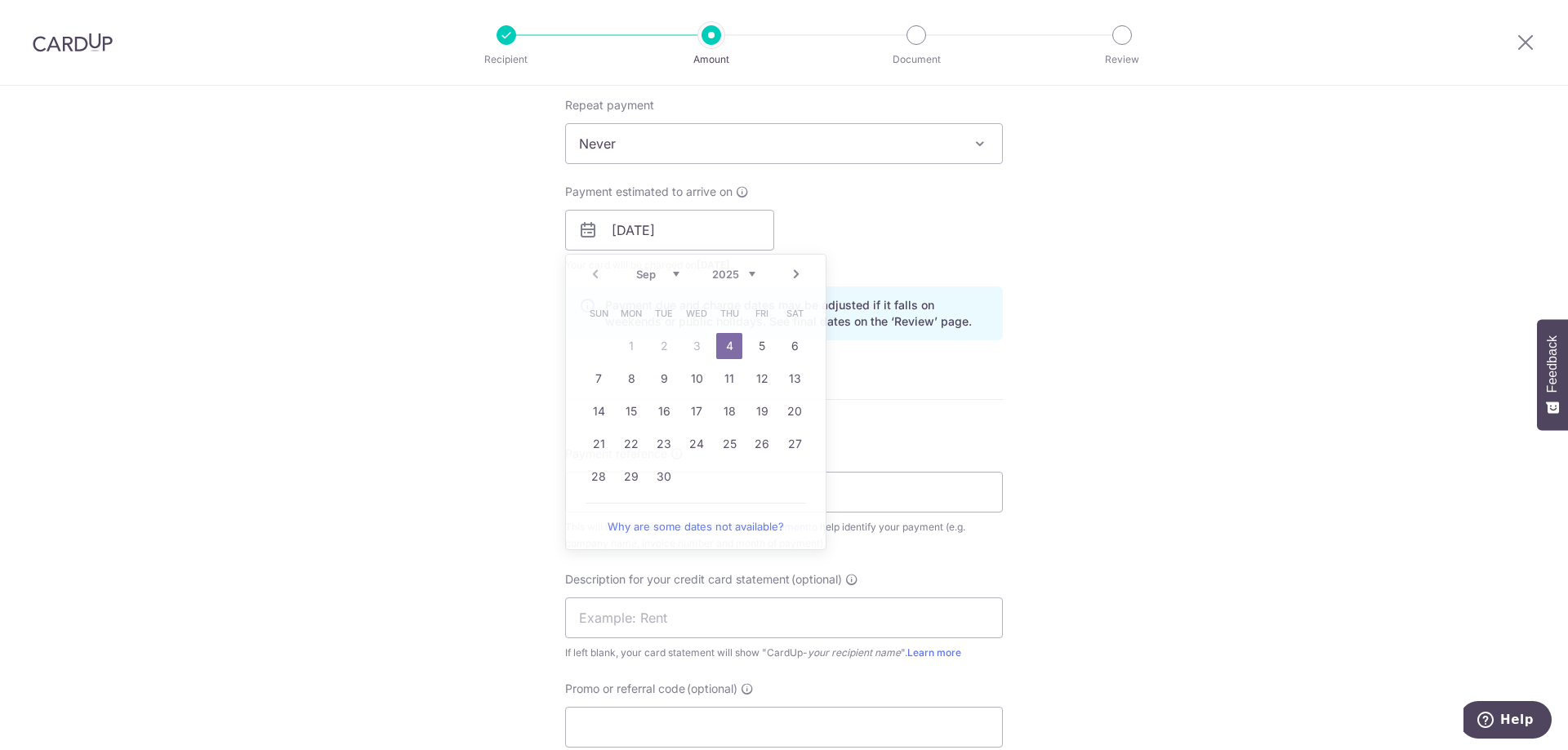
click at [1142, 417] on div "Tell us more about your payment Enter payment amount SGD 4,306.02 4306.02 GST (…" at bounding box center [784, 259] width 1568 height 1653
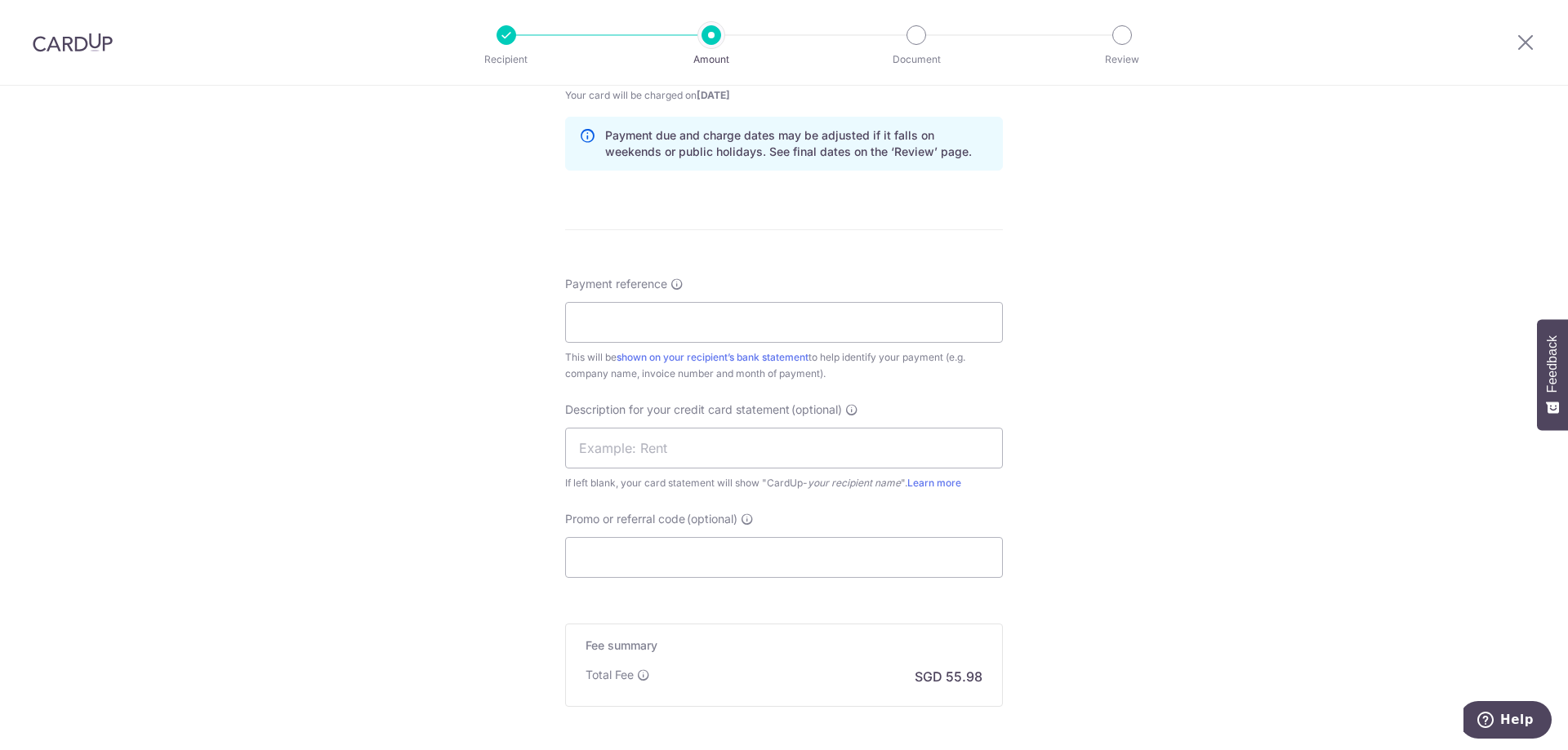
scroll to position [898, 0]
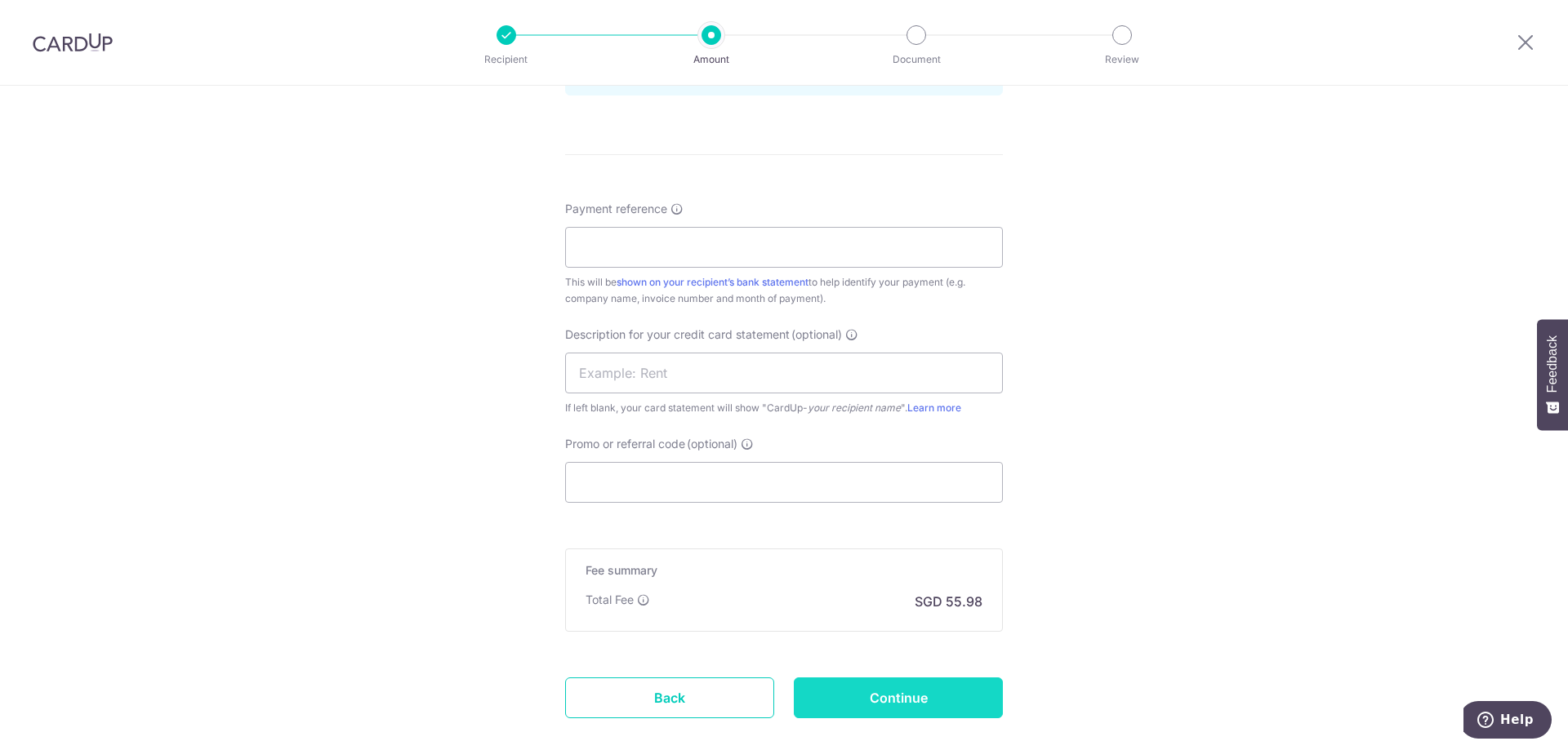
click at [901, 687] on input "Continue" at bounding box center [898, 698] width 209 height 41
type input "Create Schedule"
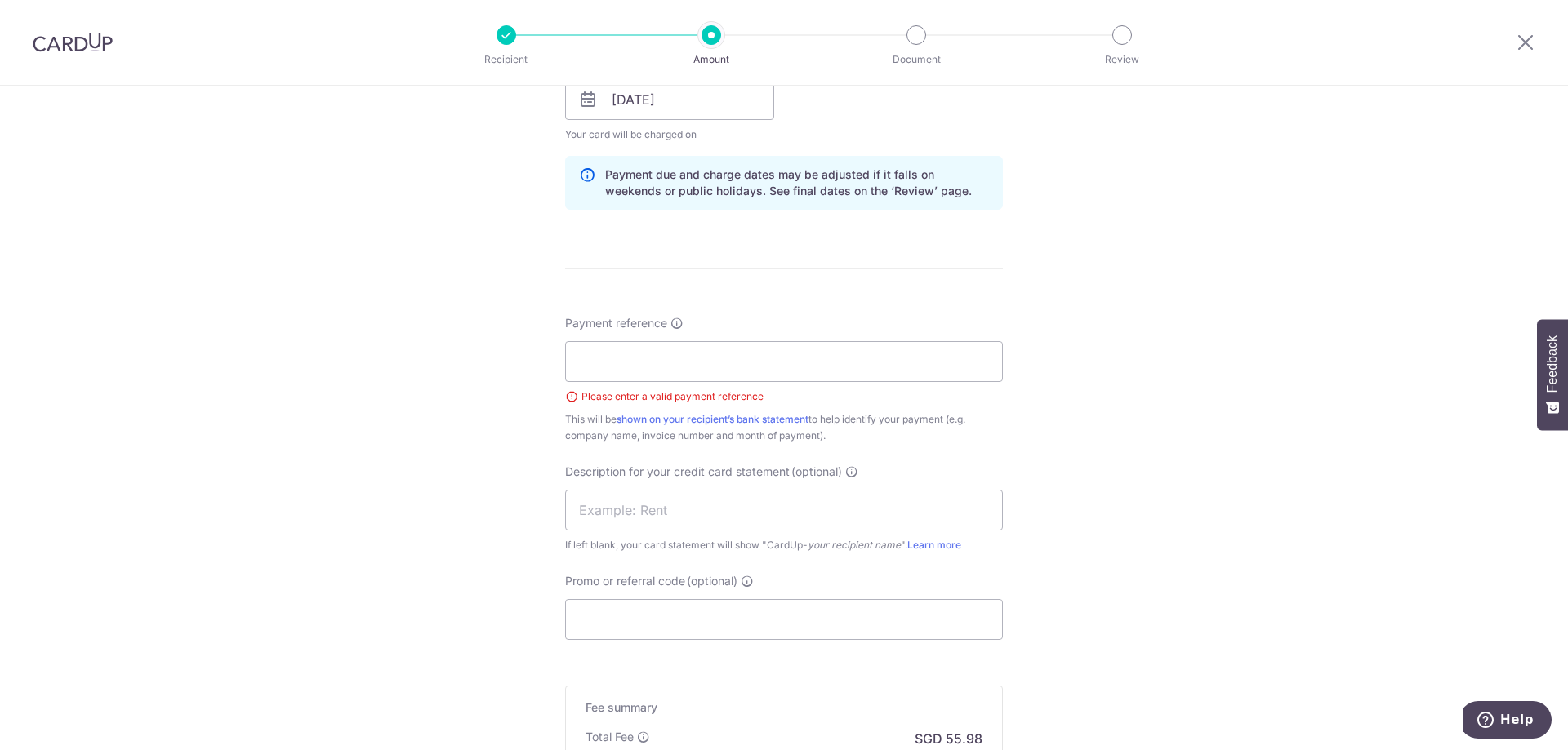
scroll to position [766, 0]
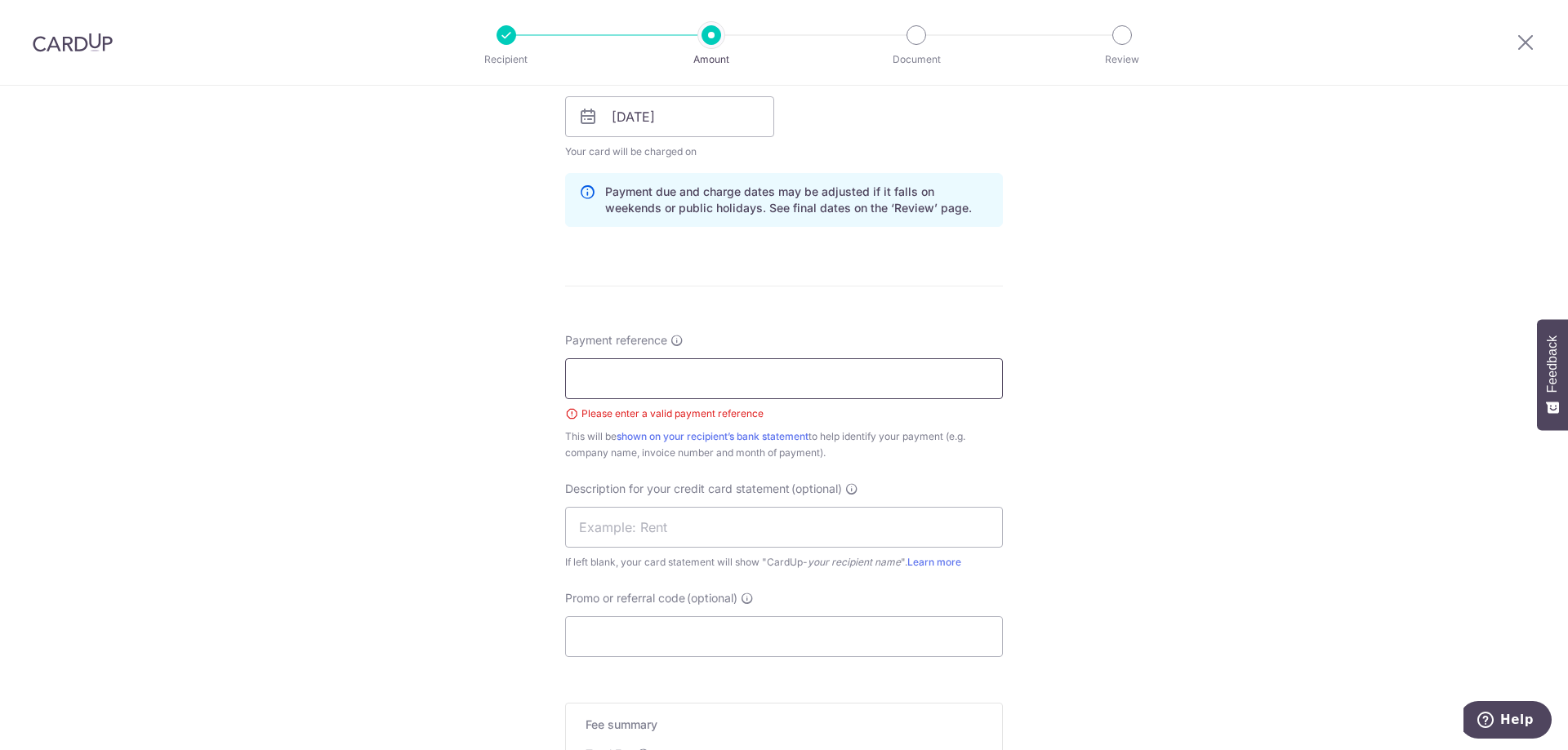
click at [718, 377] on input "Payment reference" at bounding box center [784, 378] width 437 height 41
click at [1249, 543] on div "Tell us more about your payment Enter payment amount SGD 4,306.02 4306.02 GST (…" at bounding box center [784, 157] width 1568 height 1676
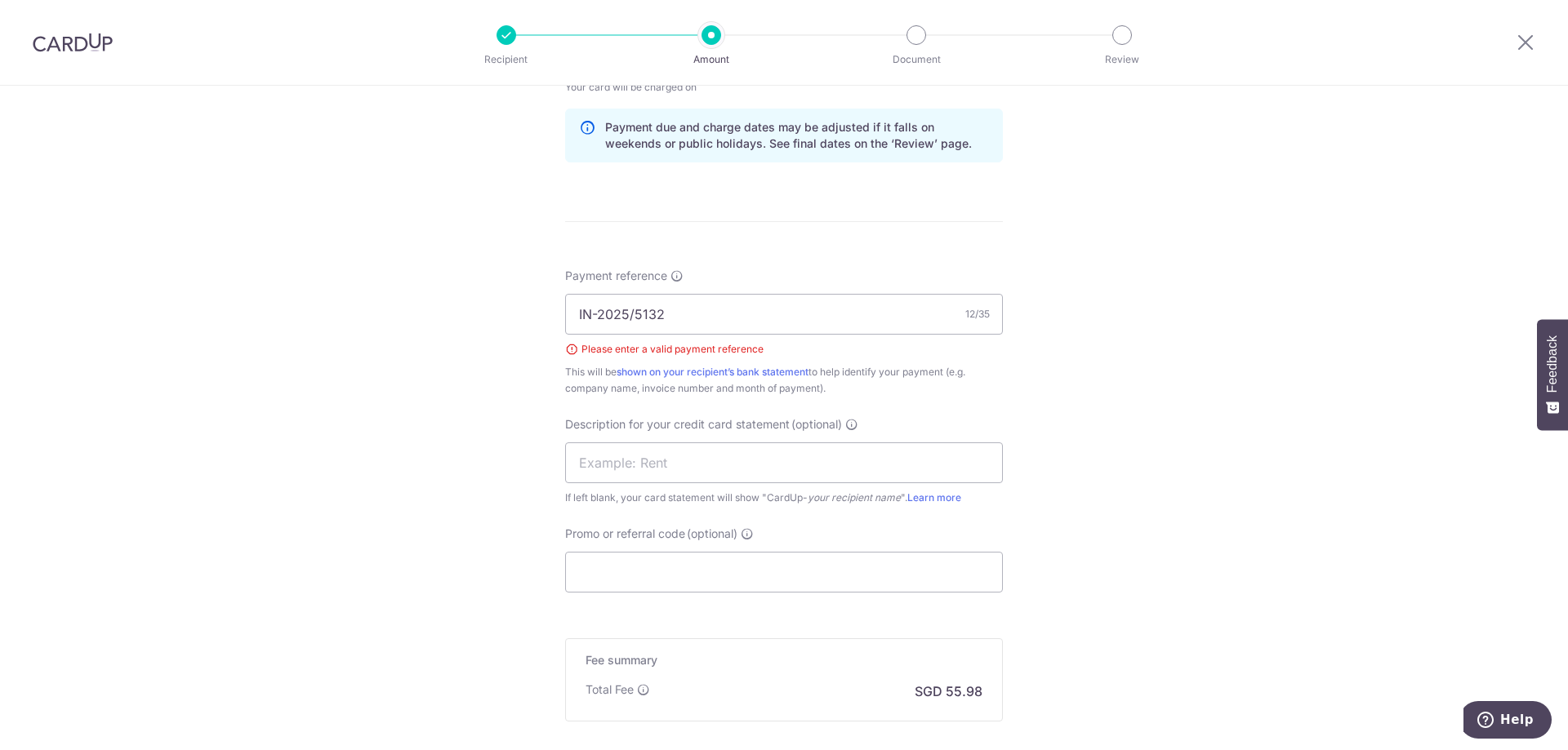
scroll to position [849, 0]
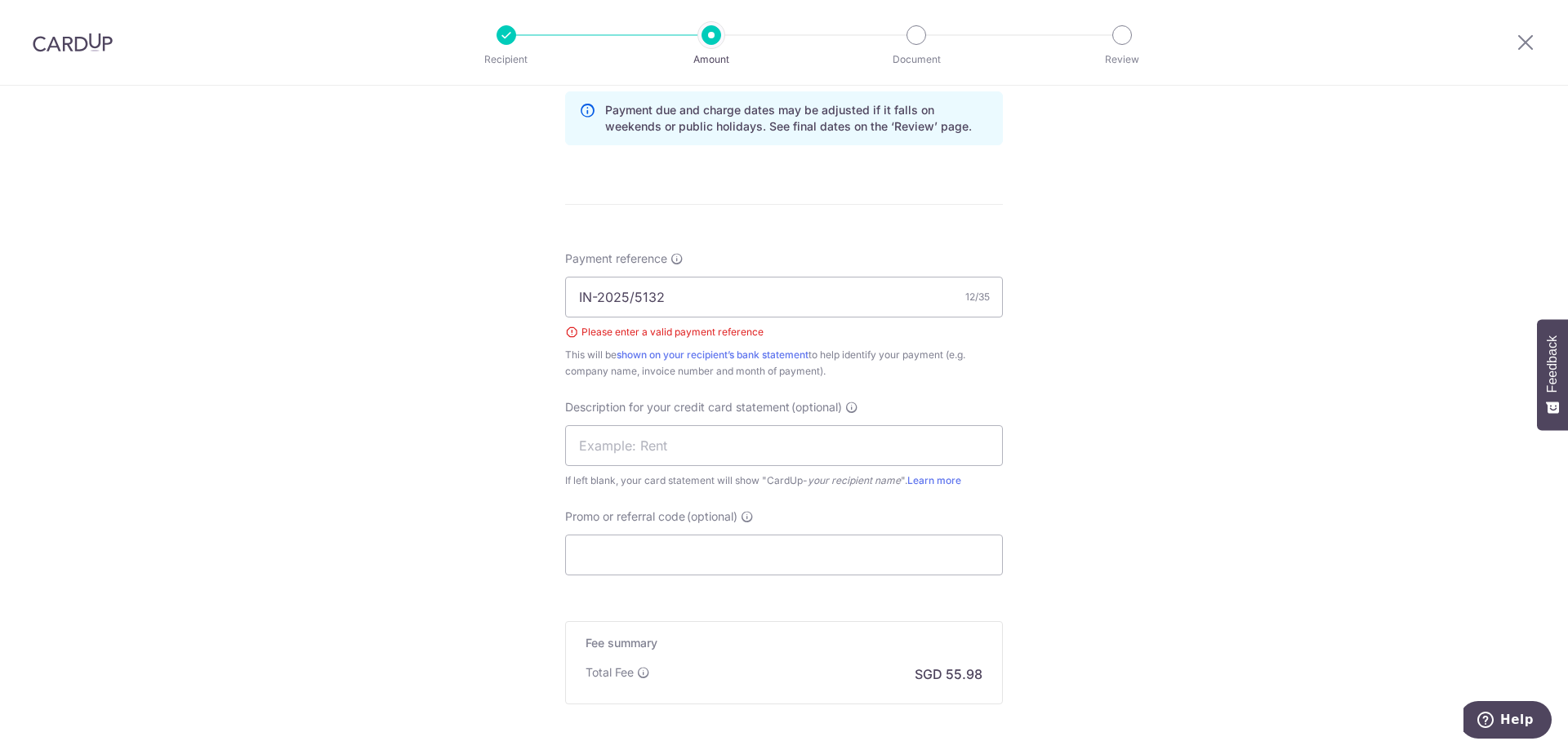
drag, startPoint x: 1131, startPoint y: 502, endPoint x: 1055, endPoint y: 502, distance: 76.0
click at [1124, 508] on div "Tell us more about your payment Enter payment amount SGD 4,306.02 4306.02 GST (…" at bounding box center [784, 75] width 1568 height 1676
click at [1093, 381] on div "Tell us more about your payment Enter payment amount SGD 4,306.02 4306.02 GST (…" at bounding box center [784, 75] width 1568 height 1676
click at [919, 298] on input "IN-2025/5132" at bounding box center [784, 297] width 437 height 41
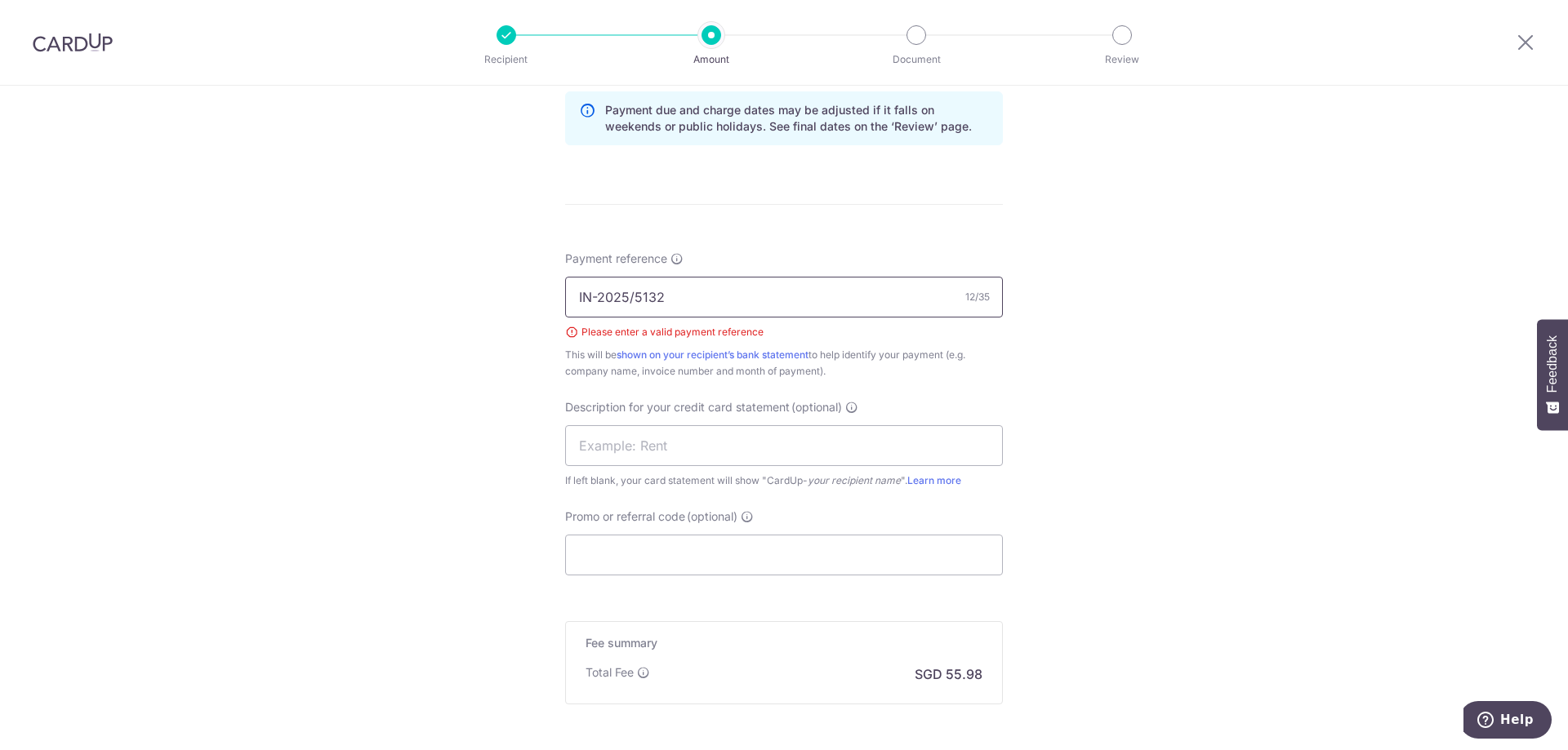
click at [919, 298] on input "IN-2025/5132" at bounding box center [784, 297] width 437 height 41
type input "d"
type input "designer by ban yew"
drag, startPoint x: 1244, startPoint y: 422, endPoint x: 1120, endPoint y: 519, distance: 157.4
click at [1244, 423] on div "Tell us more about your payment Enter payment amount SGD 4,306.02 4306.02 GST (…" at bounding box center [784, 75] width 1568 height 1676
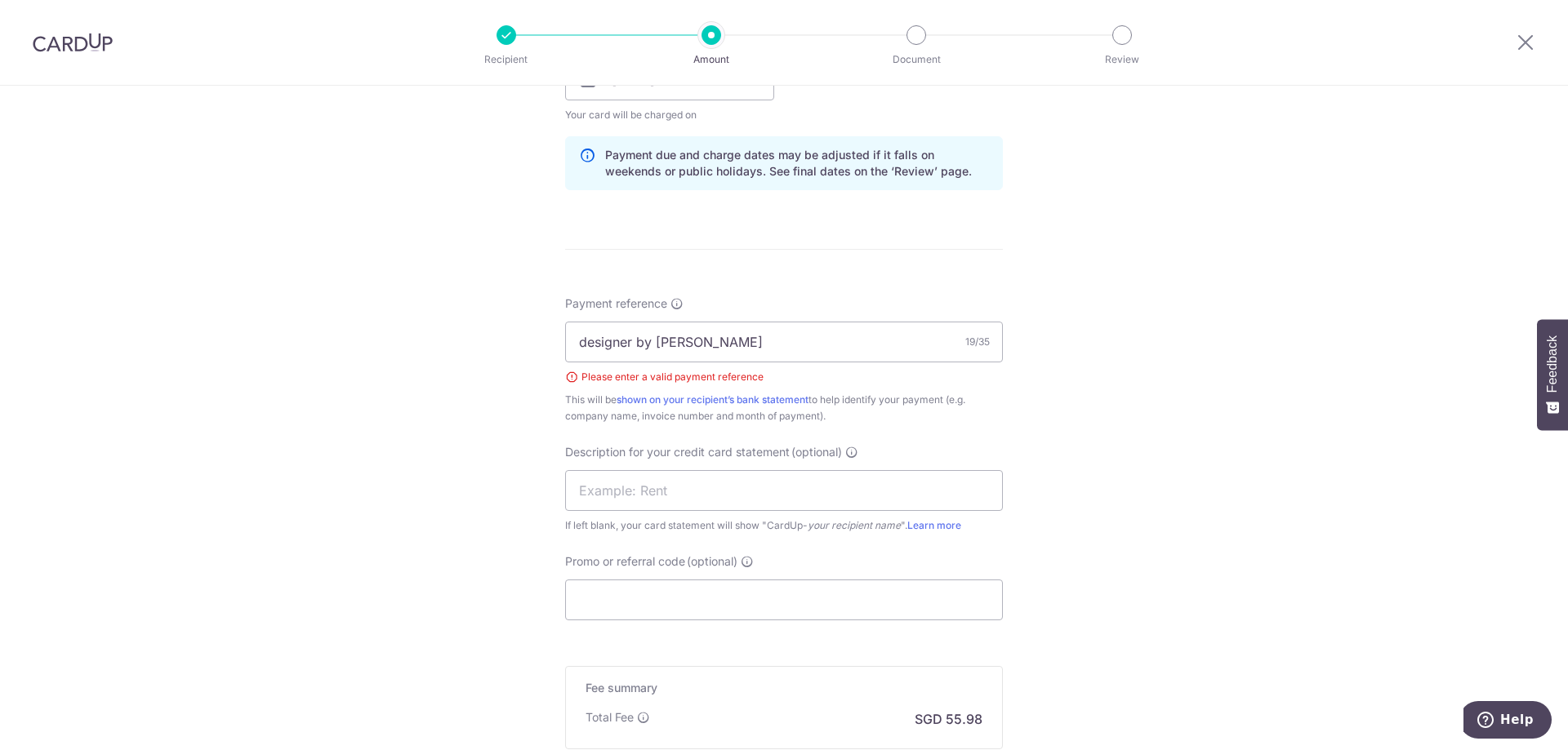
scroll to position [1011, 0]
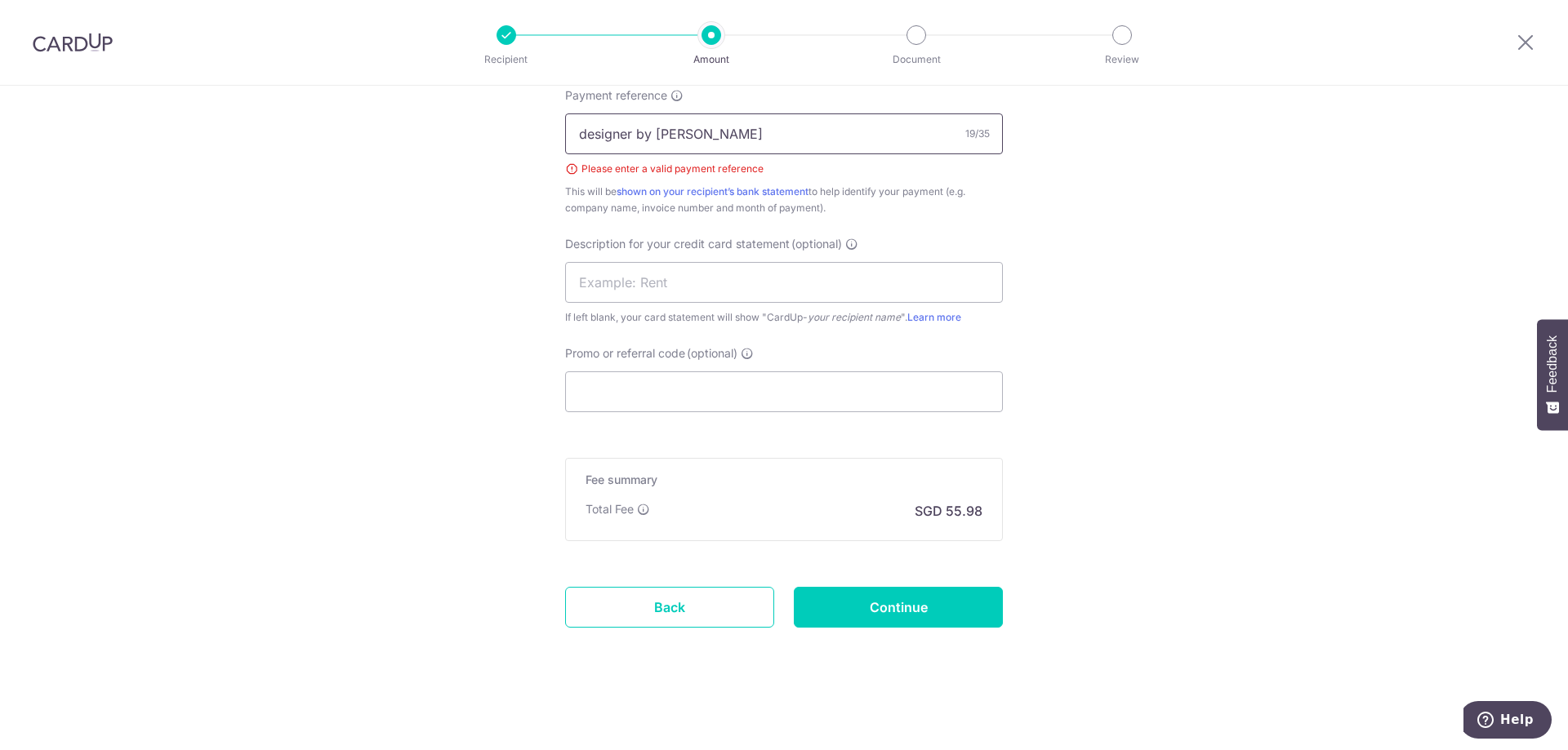
click at [755, 126] on input "designer by ban yew" at bounding box center [784, 134] width 437 height 41
click at [674, 95] on icon at bounding box center [677, 95] width 13 height 13
click at [674, 113] on input "Payment reference Invoice number and month of payment are commonly included as …" at bounding box center [784, 134] width 437 height 41
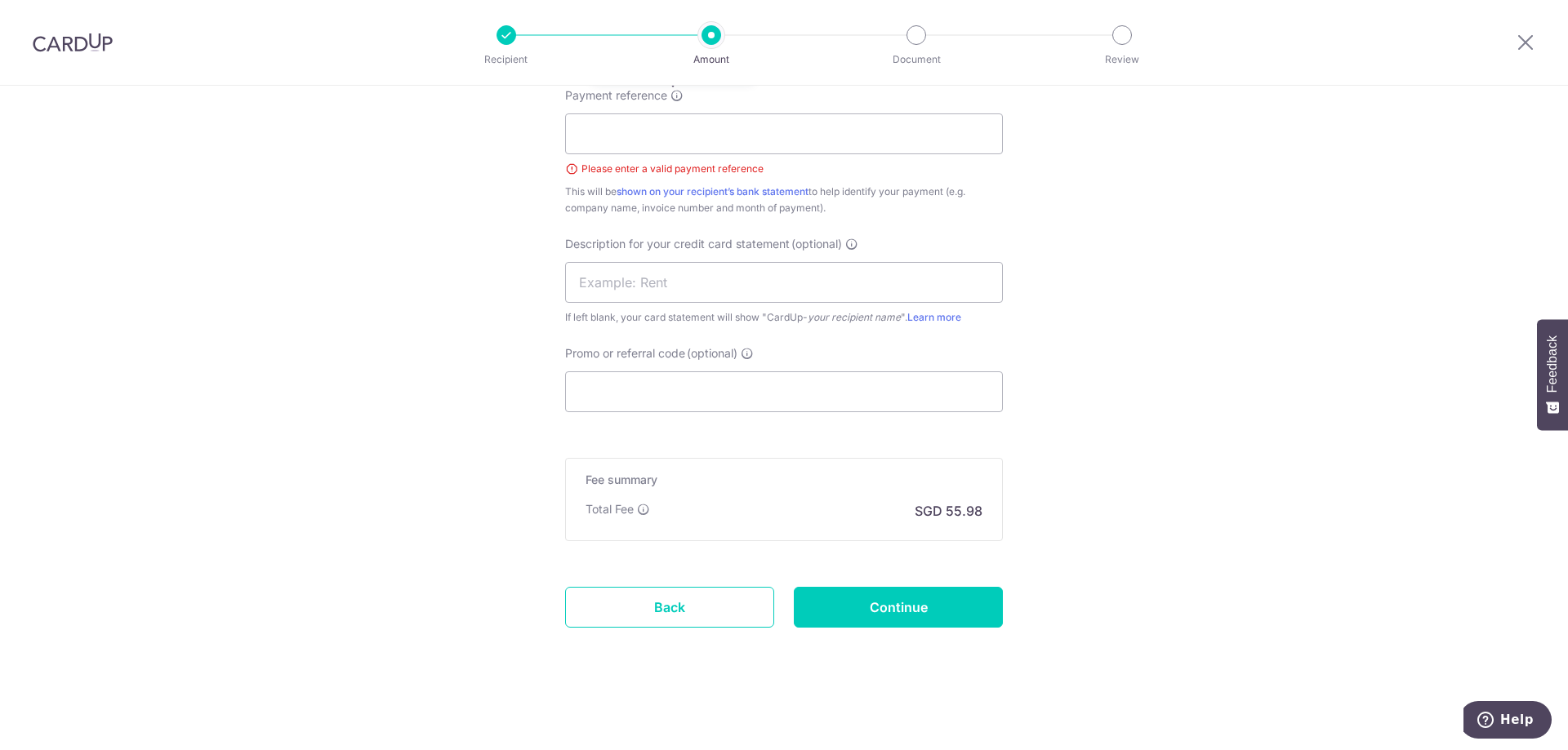
click at [672, 98] on icon at bounding box center [677, 95] width 13 height 13
click at [672, 113] on input "Payment reference Invoice number and month of payment are commonly included as …" at bounding box center [784, 134] width 437 height 41
click at [656, 131] on input "Payment reference" at bounding box center [784, 134] width 437 height 41
type input "5132"
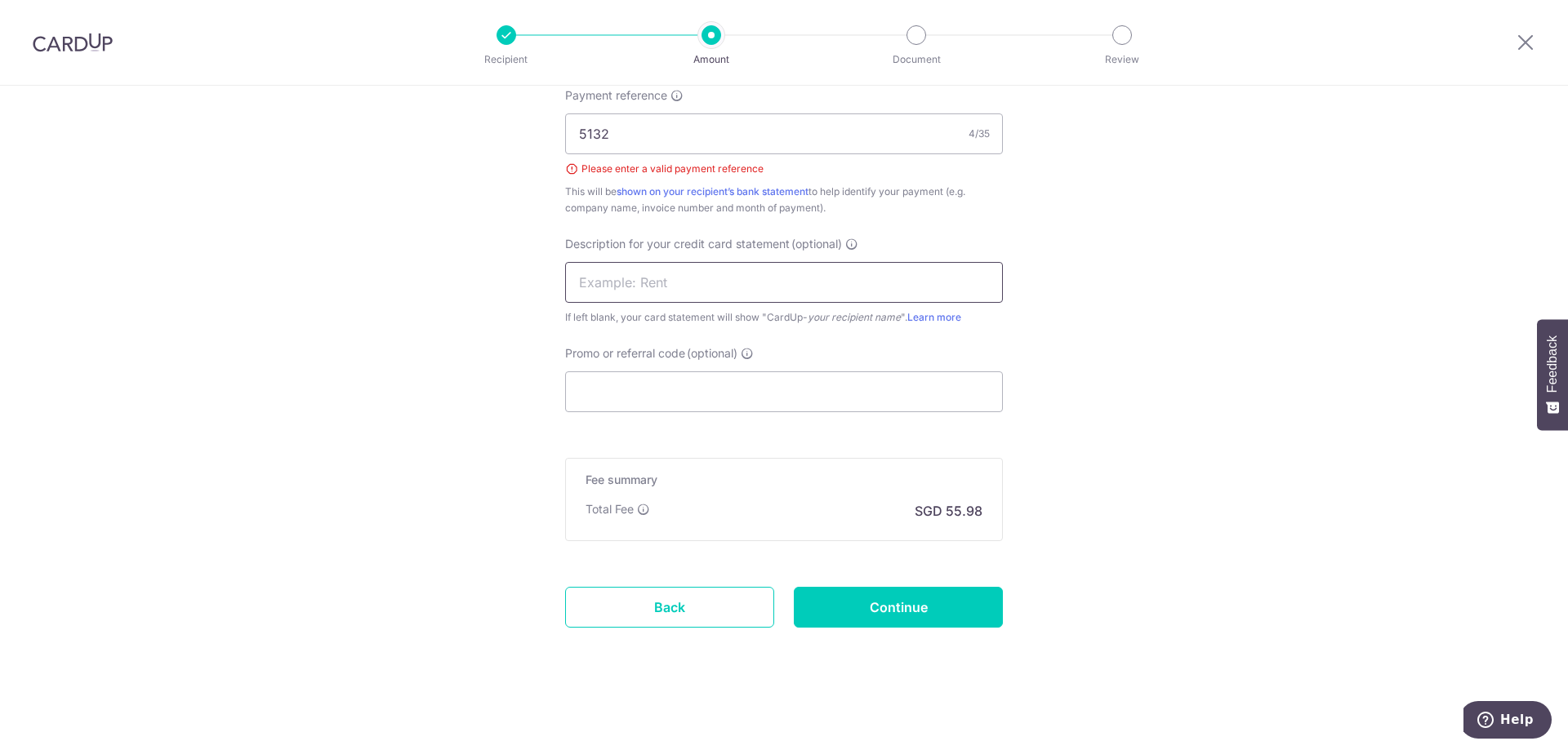
click at [889, 295] on input "text" at bounding box center [784, 283] width 437 height 41
type input "fernwood tiles"
click at [841, 395] on input "Promo or referral code (optional)" at bounding box center [784, 392] width 437 height 41
paste input "RENO25ONE 2.0% One-off Renovation payments ends 26 Dec 2025"
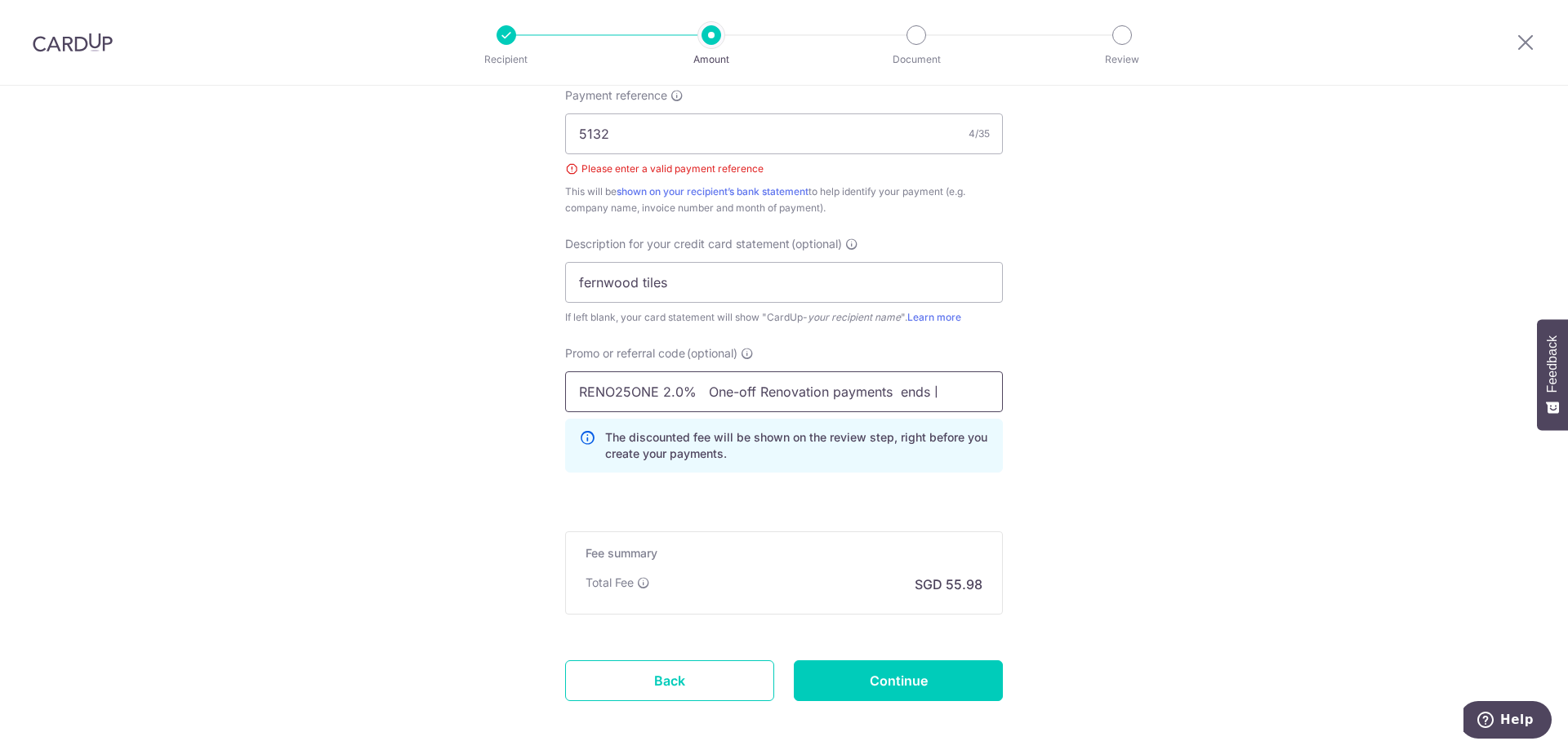
scroll to position [0, 75]
click at [641, 402] on input "RENO25ONE 2.0% One-off Renovation payments ends 26 Dec 2025" at bounding box center [784, 392] width 437 height 41
drag, startPoint x: 612, startPoint y: 390, endPoint x: 1272, endPoint y: 398, distance: 660.0
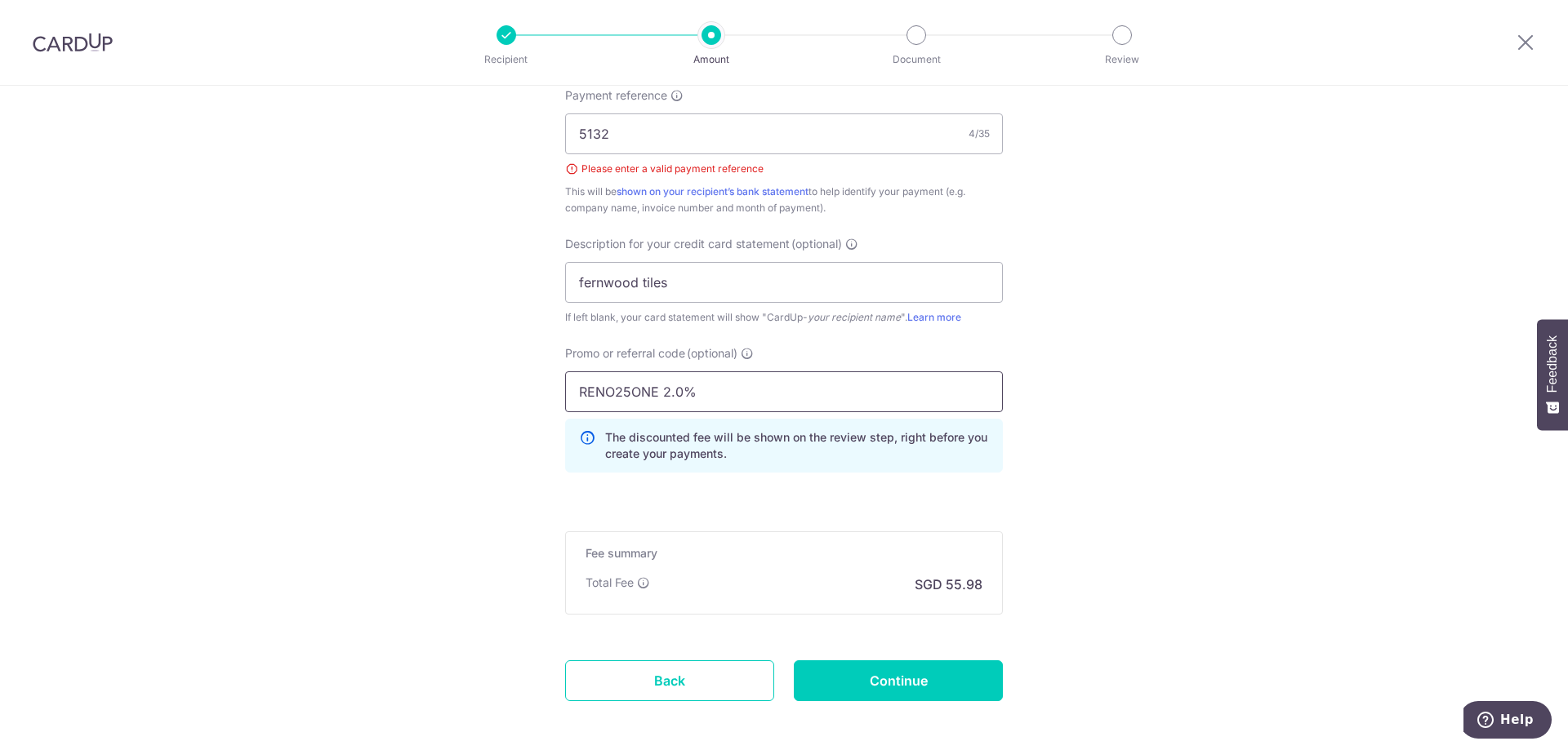
scroll to position [0, 0]
type input "RENO25ONE 2.0%"
click at [900, 671] on input "Continue" at bounding box center [898, 680] width 209 height 41
type input "Create Schedule"
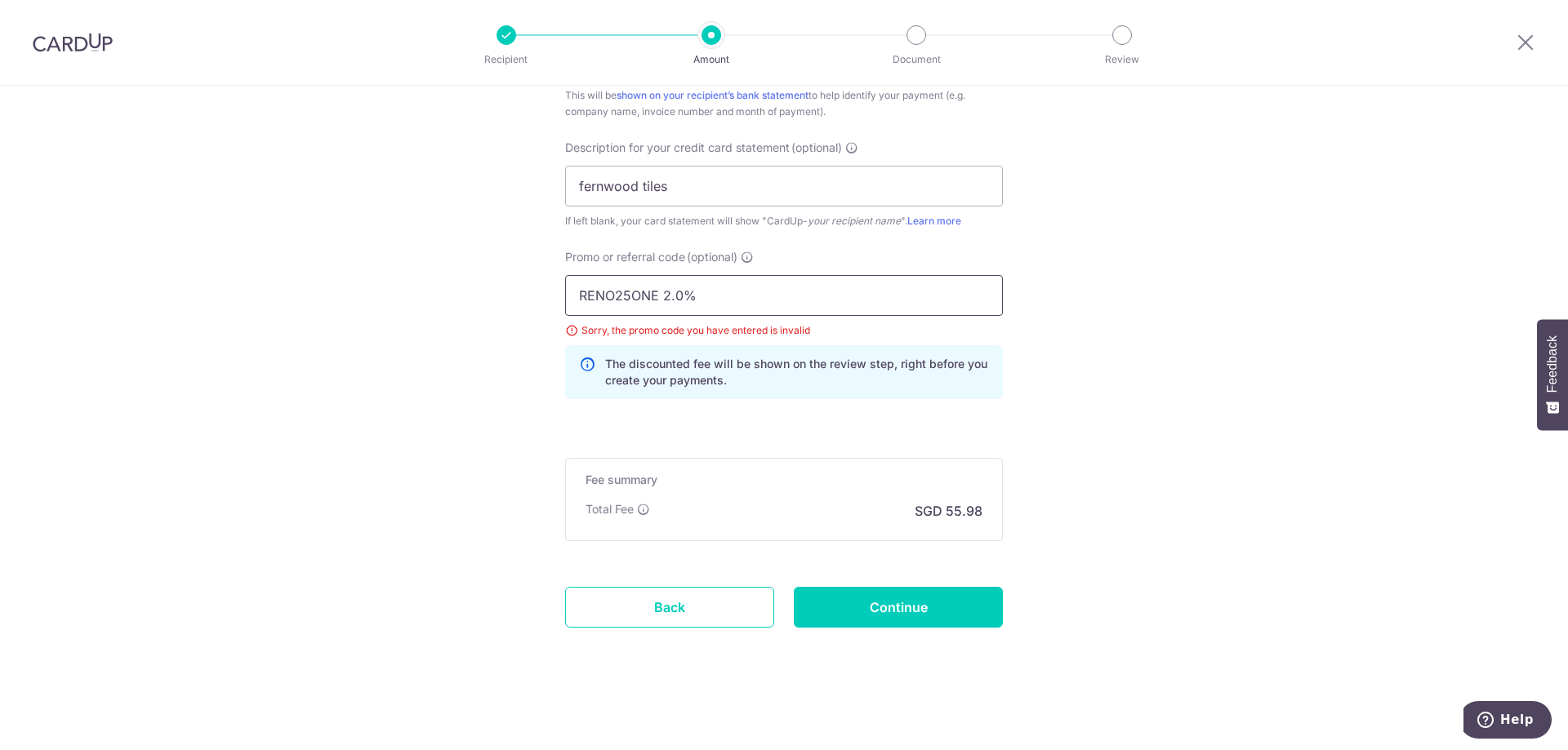
click at [901, 296] on input "RENO25ONE 2.0%" at bounding box center [784, 295] width 437 height 41
type input "RENO25ONE"
click at [908, 609] on input "Continue" at bounding box center [898, 608] width 209 height 41
type input "Update Schedule"
click at [732, 310] on input "RENO25ONE" at bounding box center [784, 295] width 437 height 41
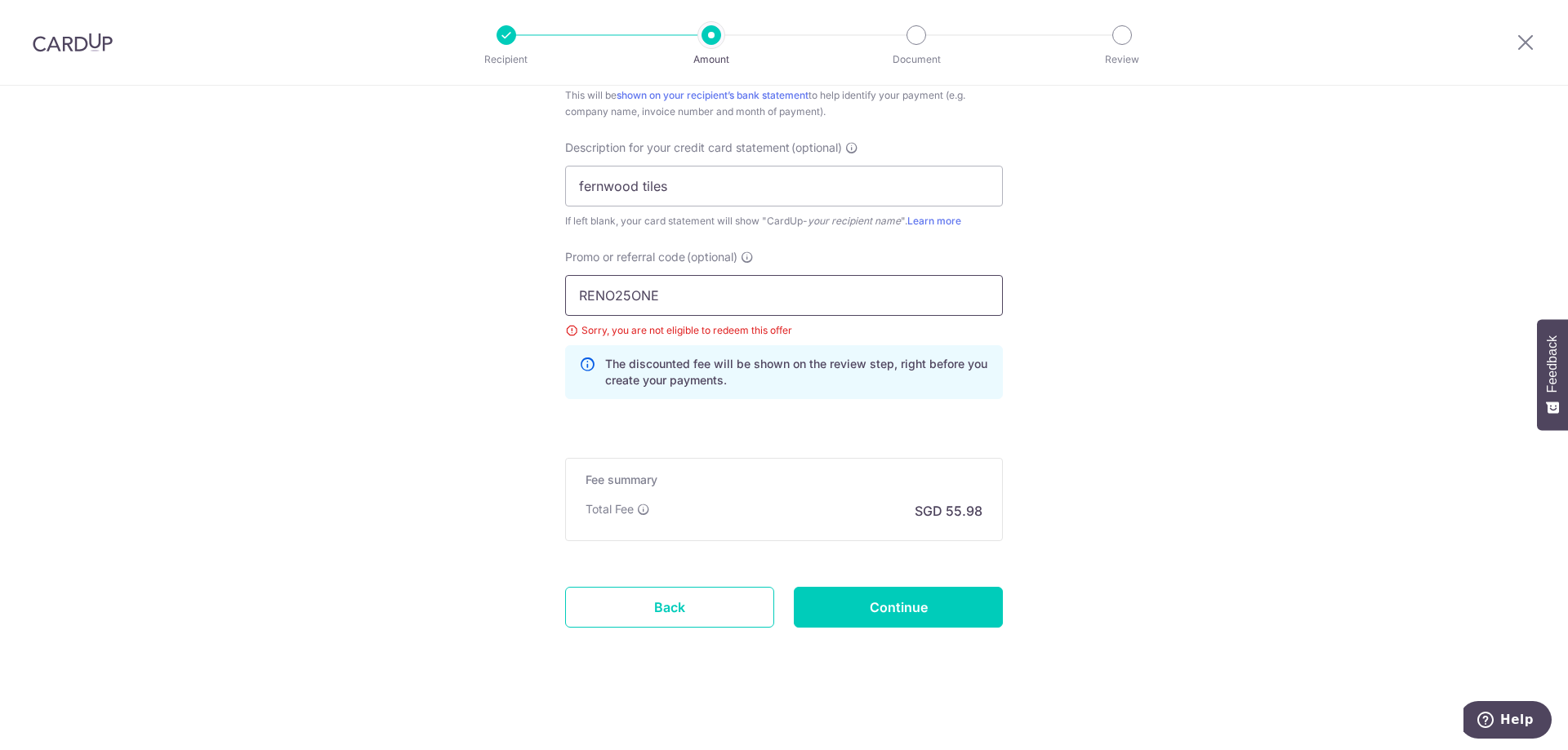
click at [732, 310] on input "RENO25ONE" at bounding box center [784, 295] width 437 height 41
click at [728, 308] on input "RENO25ONE" at bounding box center [784, 295] width 437 height 41
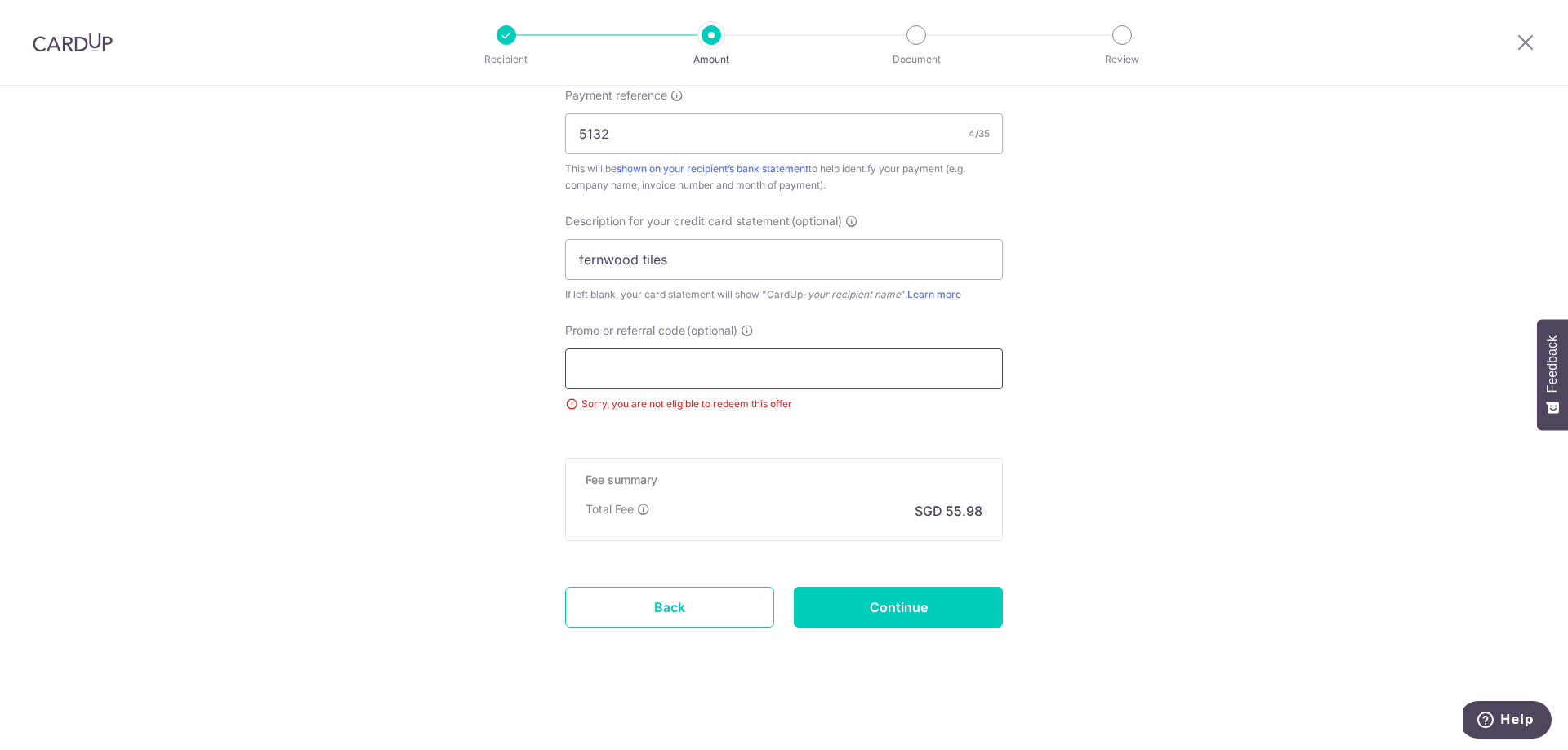
scroll to position [1011, 0]
click at [943, 598] on input "Continue" at bounding box center [898, 608] width 209 height 41
type input "Update Schedule"
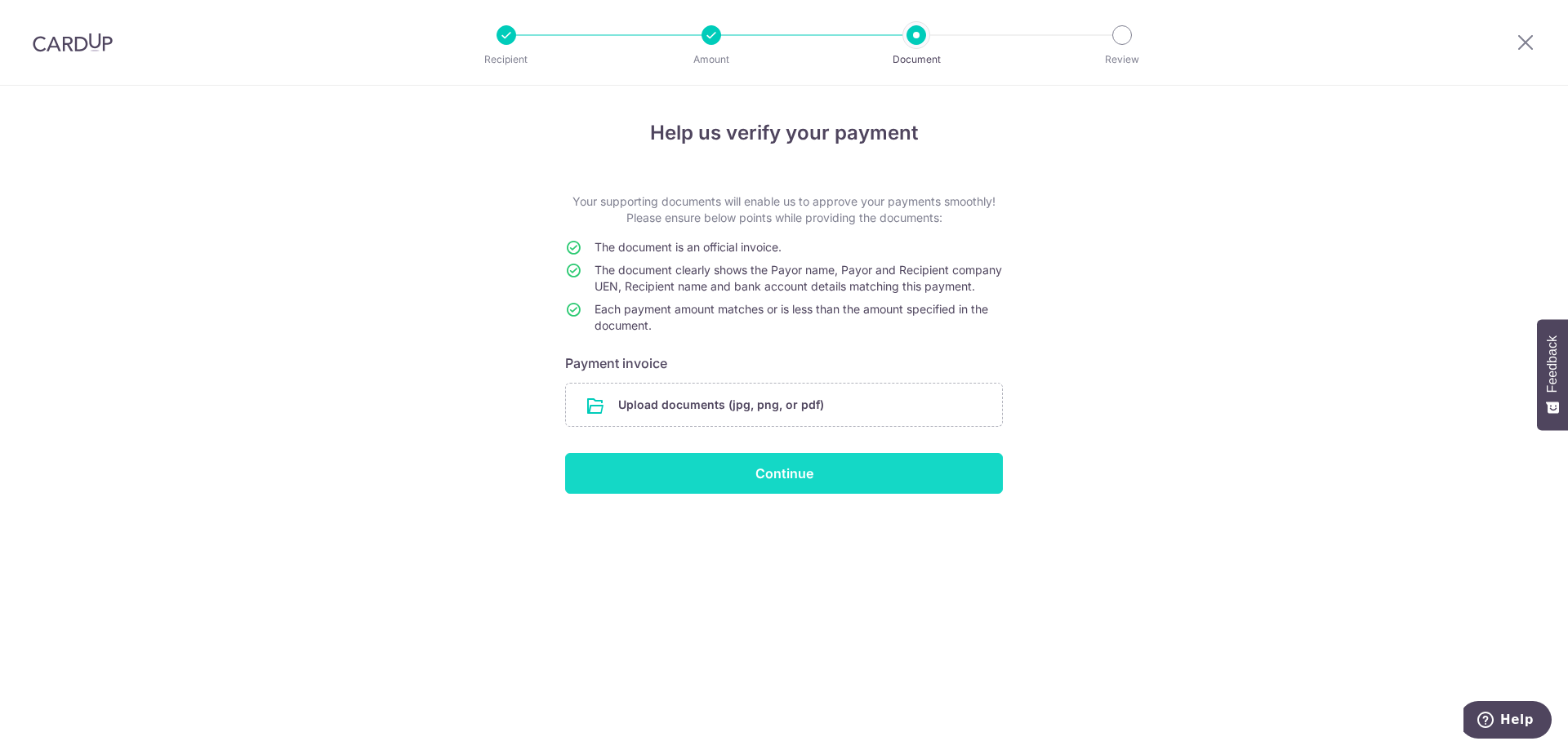
click at [648, 484] on input "Continue" at bounding box center [784, 473] width 437 height 41
